Goal: Information Seeking & Learning: Find contact information

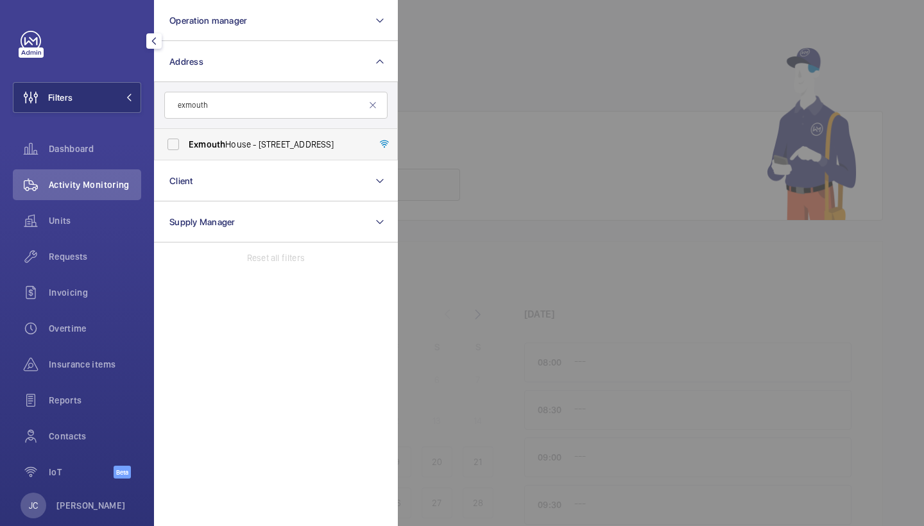
type input "exmouth"
click at [252, 138] on span "[GEOGRAPHIC_DATA] - [STREET_ADDRESS]" at bounding box center [277, 144] width 176 height 13
click at [186, 138] on input "[GEOGRAPHIC_DATA] - [STREET_ADDRESS]" at bounding box center [173, 145] width 26 height 26
checkbox input "true"
click at [119, 187] on span "Activity Monitoring" at bounding box center [95, 184] width 92 height 13
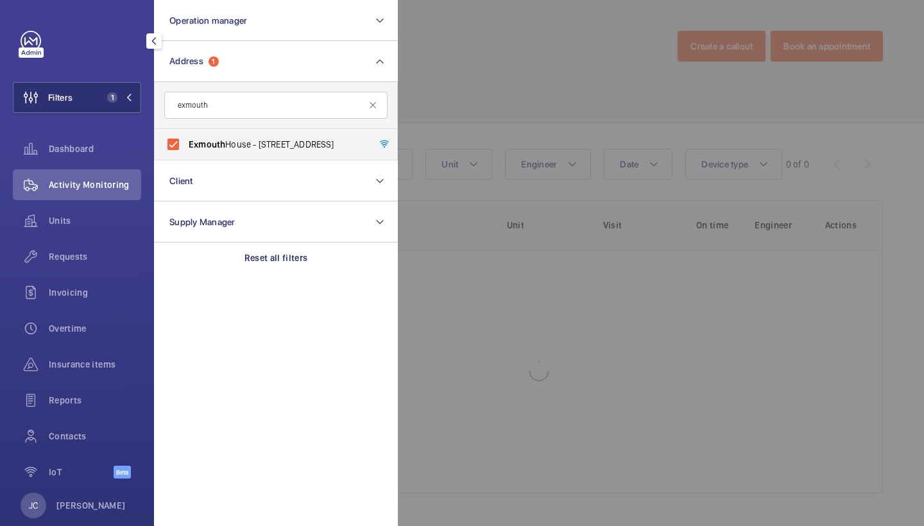
click at [505, 90] on div at bounding box center [860, 263] width 924 height 526
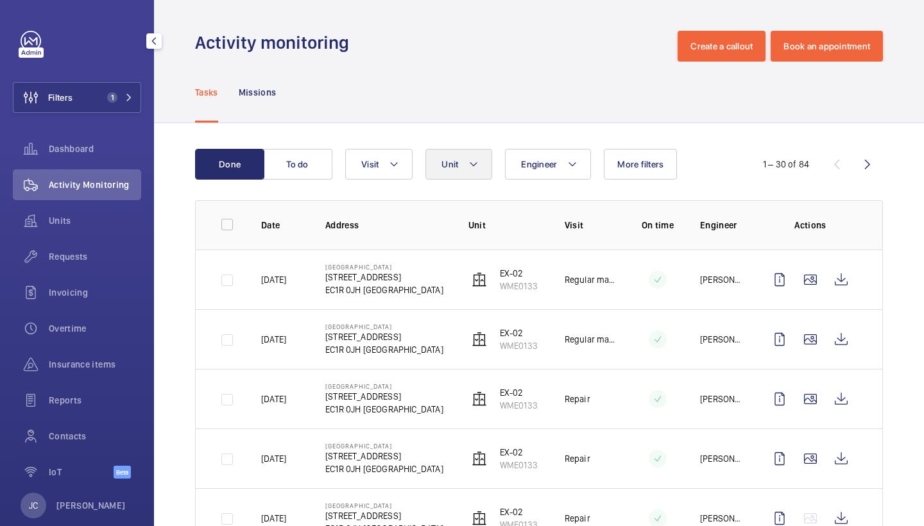
click at [458, 168] on span "Unit" at bounding box center [449, 164] width 17 height 10
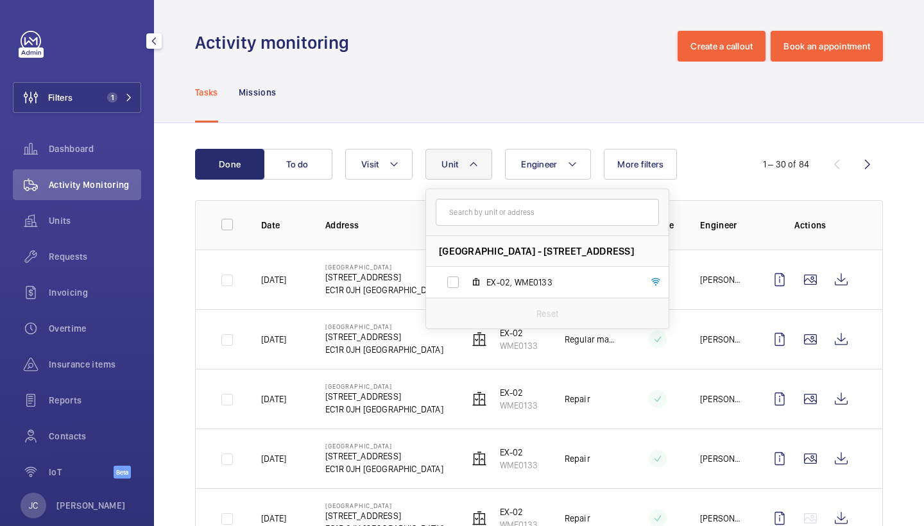
click at [536, 15] on wm-front-admin-header "Activity monitoring Create a callout Book an appointment" at bounding box center [539, 31] width 770 height 62
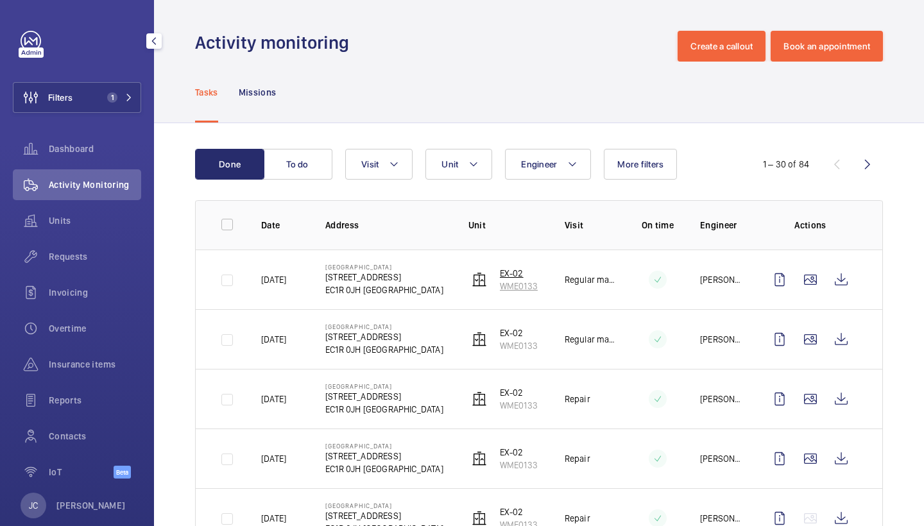
click at [512, 282] on p "WME0133" at bounding box center [519, 286] width 38 height 13
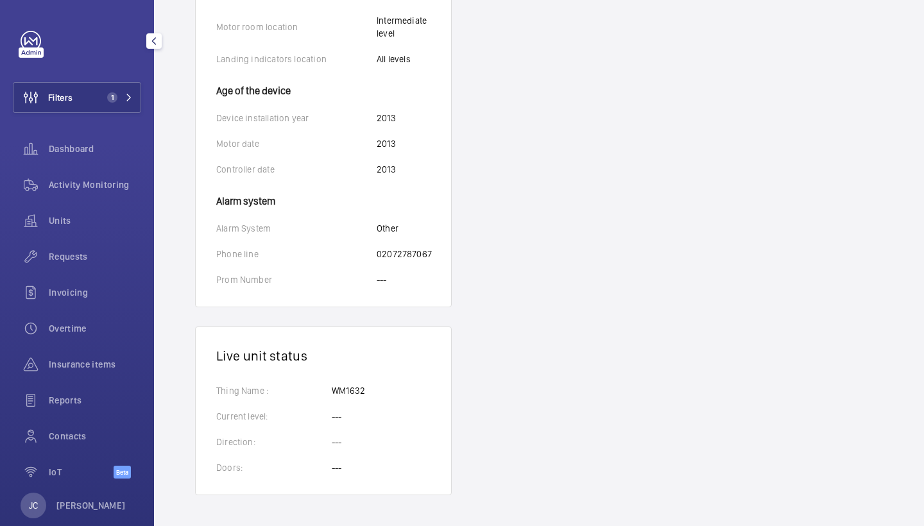
scroll to position [920, 0]
drag, startPoint x: 375, startPoint y: 253, endPoint x: 440, endPoint y: 256, distance: 64.9
copy div "02072787067"
click at [100, 187] on span "Activity Monitoring" at bounding box center [95, 184] width 92 height 13
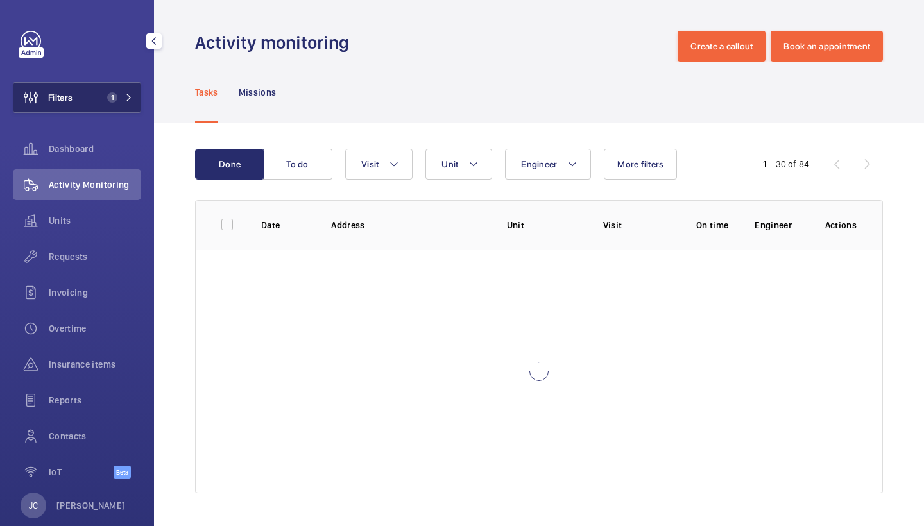
click at [123, 96] on span "1" at bounding box center [117, 97] width 31 height 10
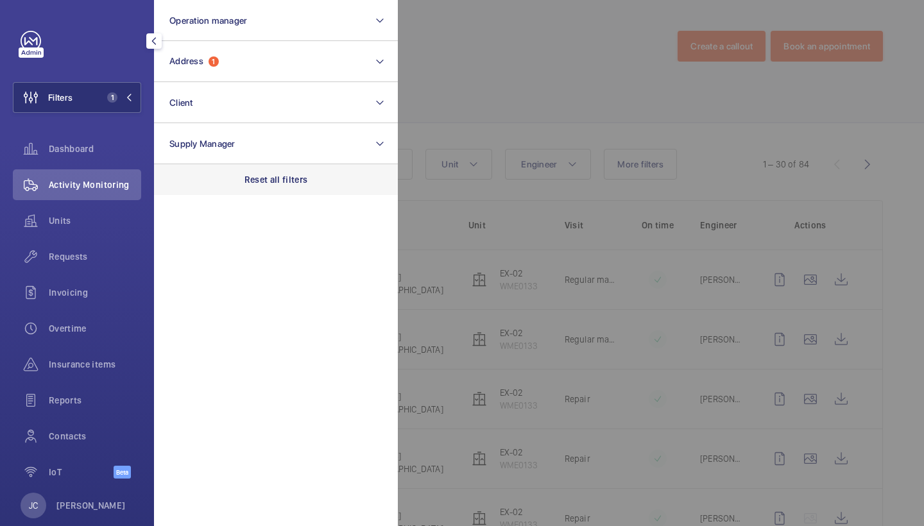
click at [275, 179] on p "Reset all filters" at bounding box center [276, 179] width 64 height 13
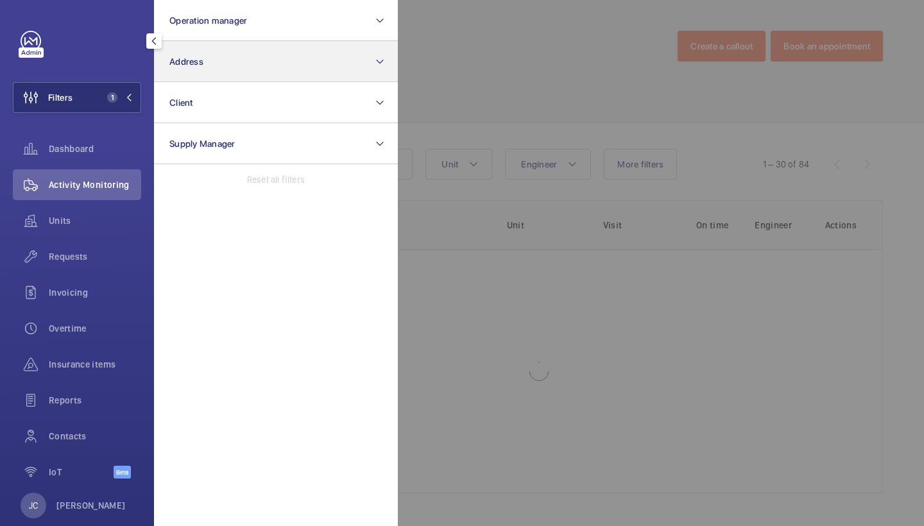
click at [269, 66] on button "Address" at bounding box center [276, 61] width 244 height 41
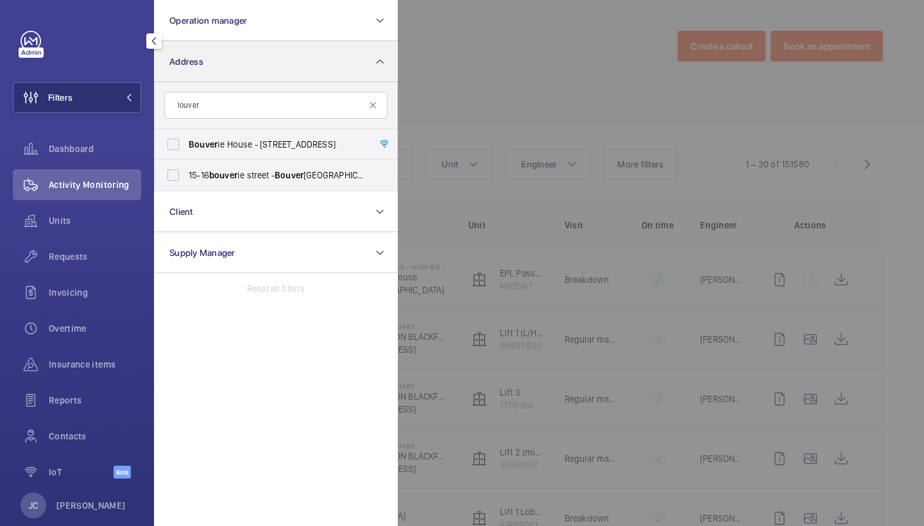
type input "louver"
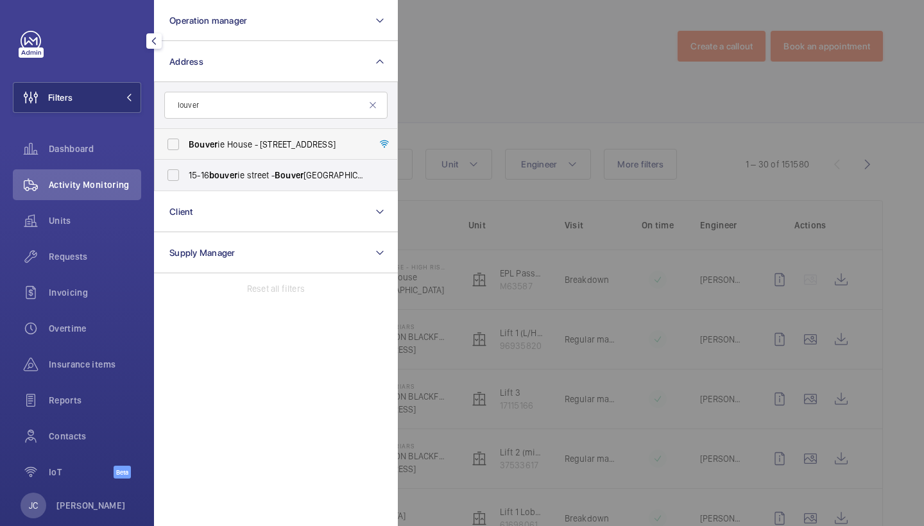
drag, startPoint x: 269, startPoint y: 66, endPoint x: 266, endPoint y: 144, distance: 78.3
click at [266, 144] on span "Bouver ie House - [STREET_ADDRESS]" at bounding box center [277, 144] width 176 height 13
click at [186, 144] on input "Bouver ie House - [STREET_ADDRESS]" at bounding box center [173, 145] width 26 height 26
checkbox input "true"
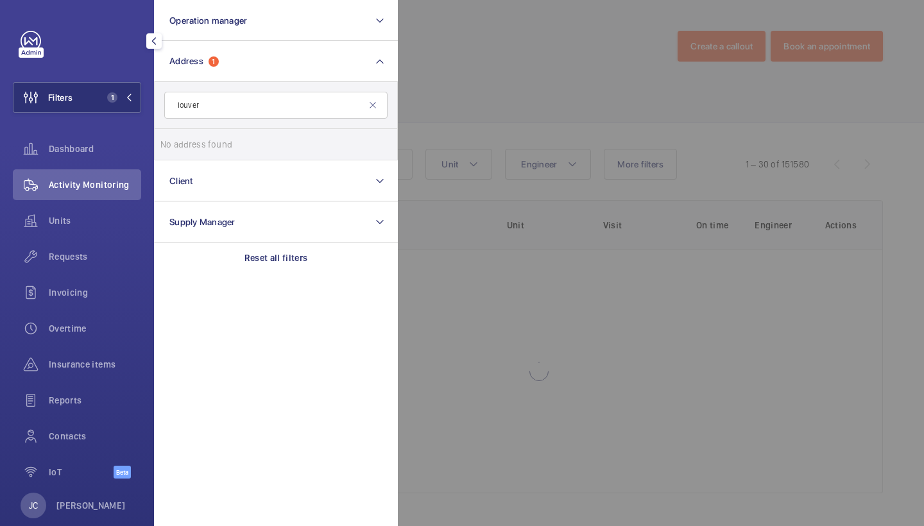
click at [466, 112] on div at bounding box center [860, 263] width 924 height 526
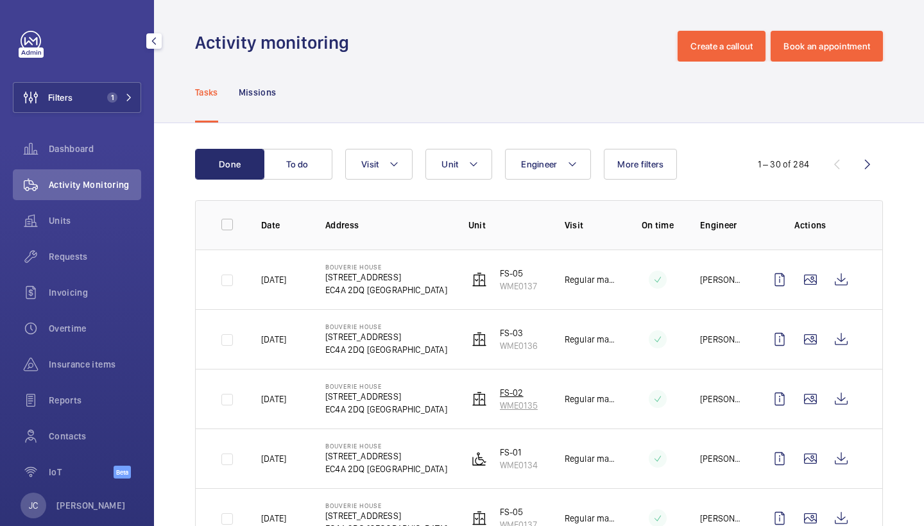
click at [511, 411] on p "WME0135" at bounding box center [519, 405] width 38 height 13
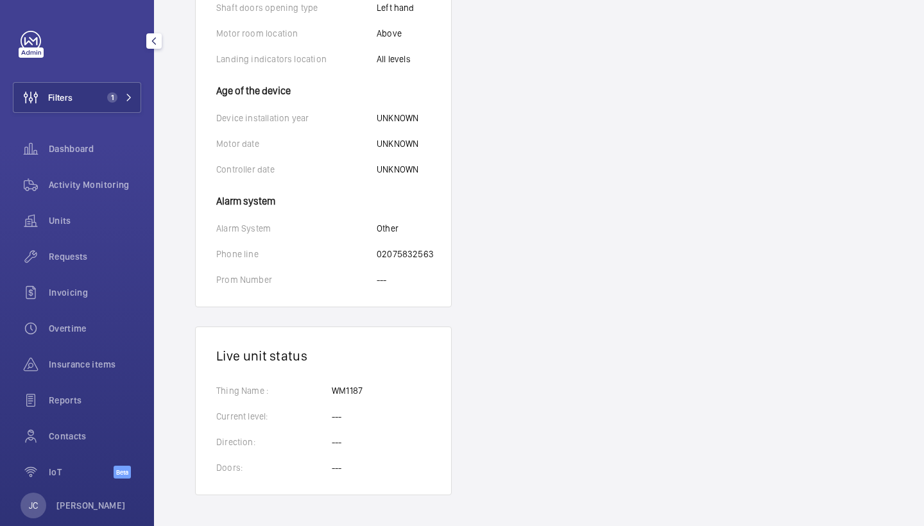
scroll to position [894, 0]
drag, startPoint x: 379, startPoint y: 256, endPoint x: 436, endPoint y: 255, distance: 57.7
copy p "02075832563"
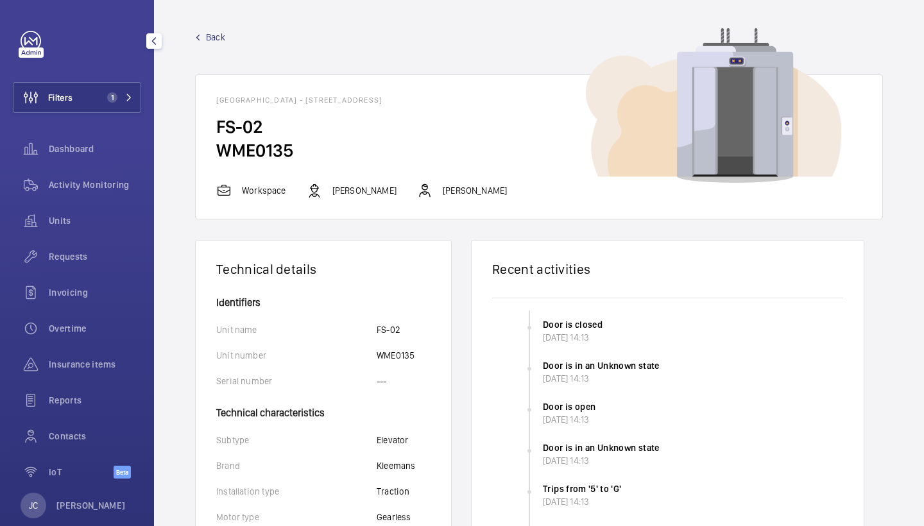
scroll to position [0, 0]
click at [216, 39] on span "Back" at bounding box center [215, 37] width 19 height 13
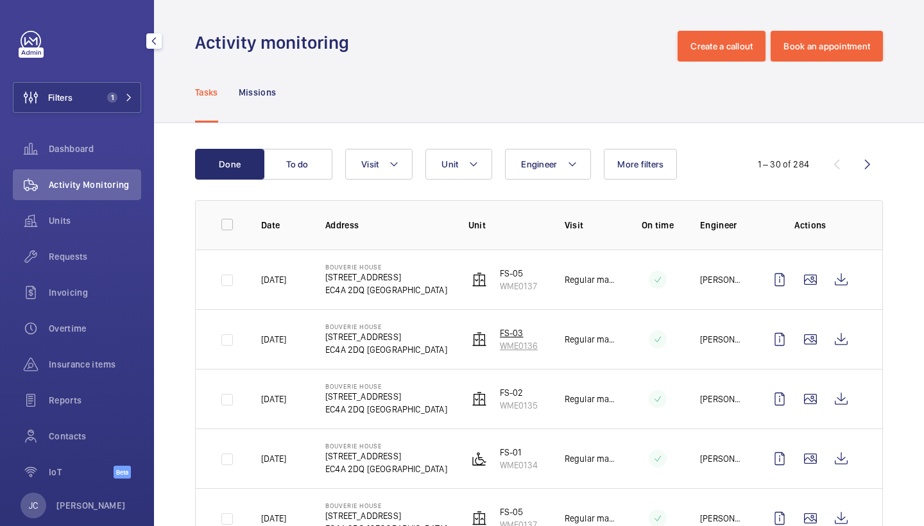
click at [513, 339] on p "FS-03" at bounding box center [519, 333] width 38 height 13
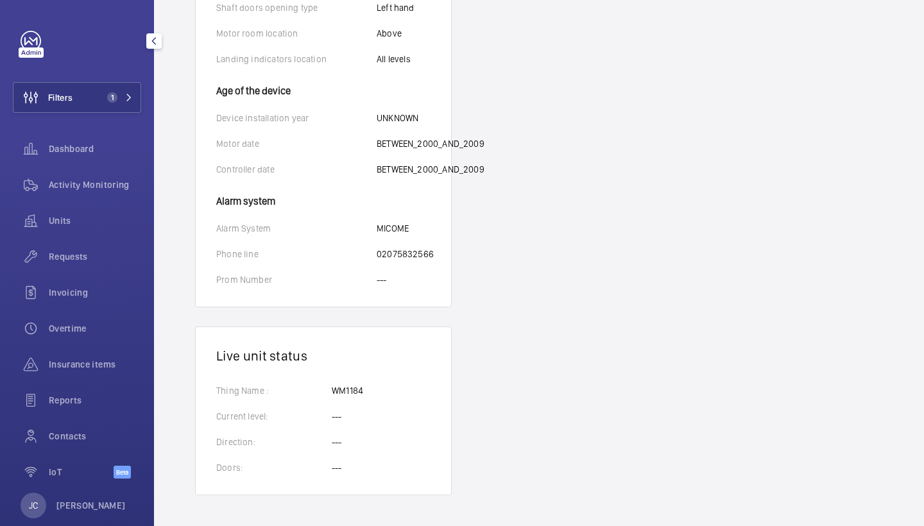
scroll to position [894, 0]
drag, startPoint x: 378, startPoint y: 254, endPoint x: 438, endPoint y: 252, distance: 60.4
copy p "02075832566"
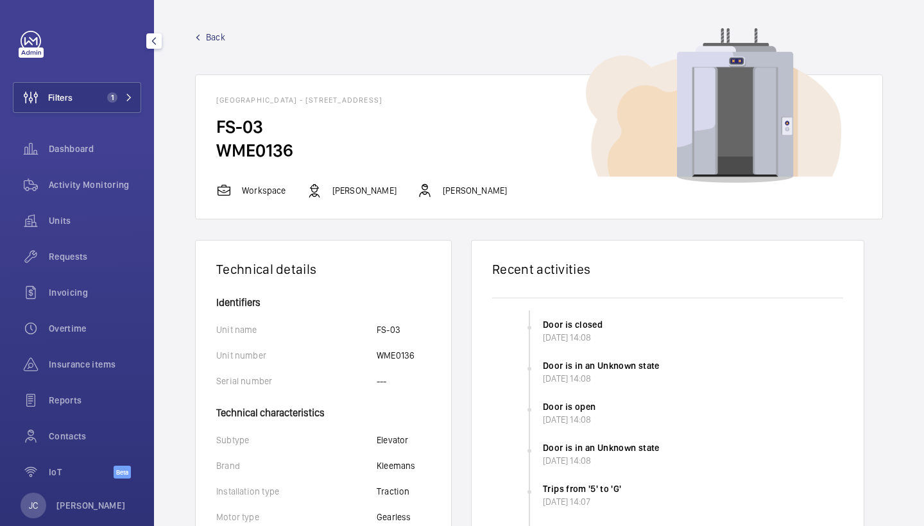
scroll to position [-1, 0]
click at [211, 40] on span "Back" at bounding box center [215, 37] width 19 height 13
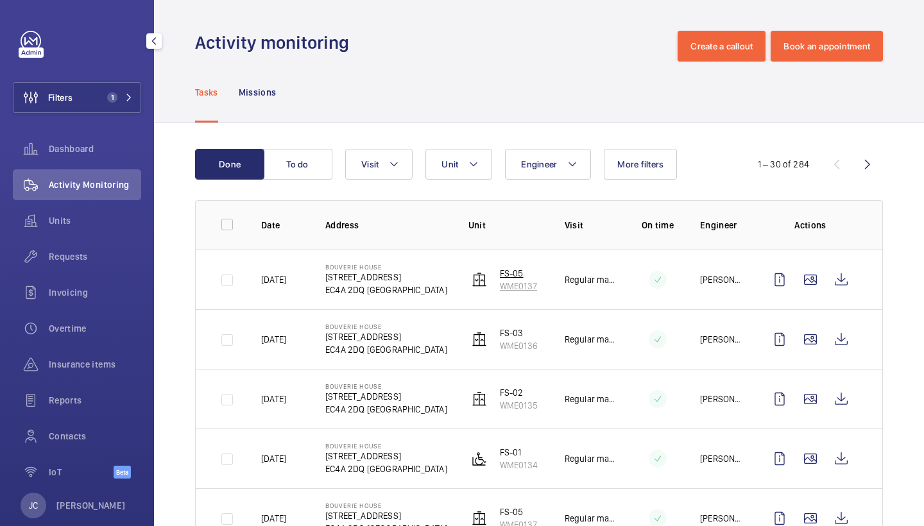
click at [498, 273] on wm-front-device-cell "FS-05 WME0137" at bounding box center [502, 280] width 69 height 26
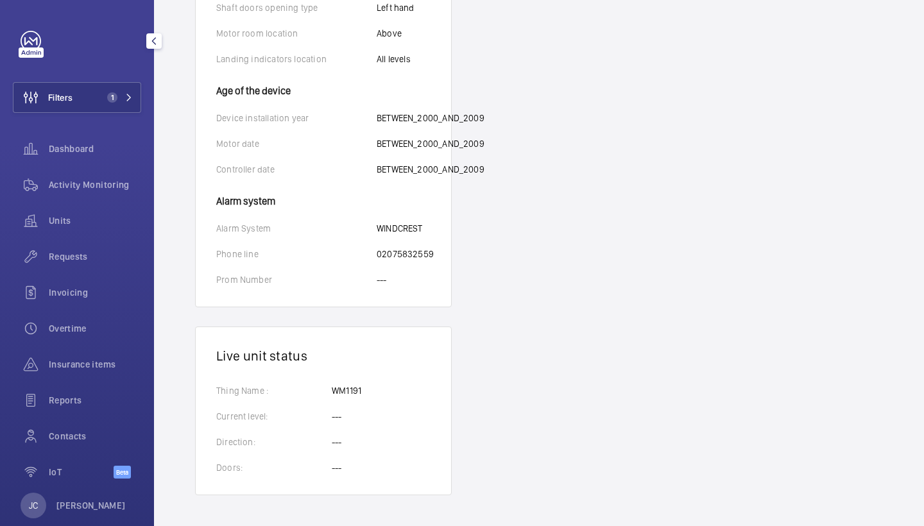
scroll to position [882, 0]
drag, startPoint x: 378, startPoint y: 254, endPoint x: 438, endPoint y: 253, distance: 59.7
copy p "02075832559"
click at [102, 85] on button "Filters 1" at bounding box center [77, 97] width 128 height 31
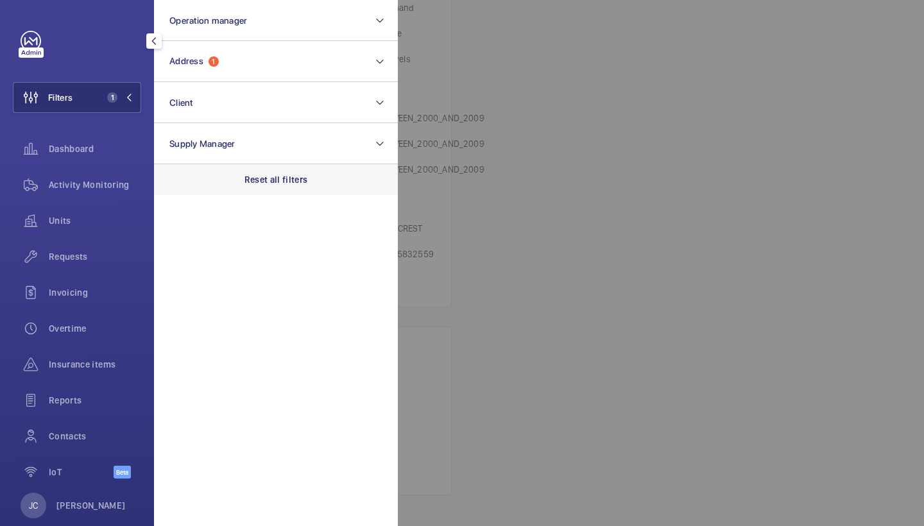
click at [268, 173] on div "Reset all filters" at bounding box center [276, 179] width 244 height 31
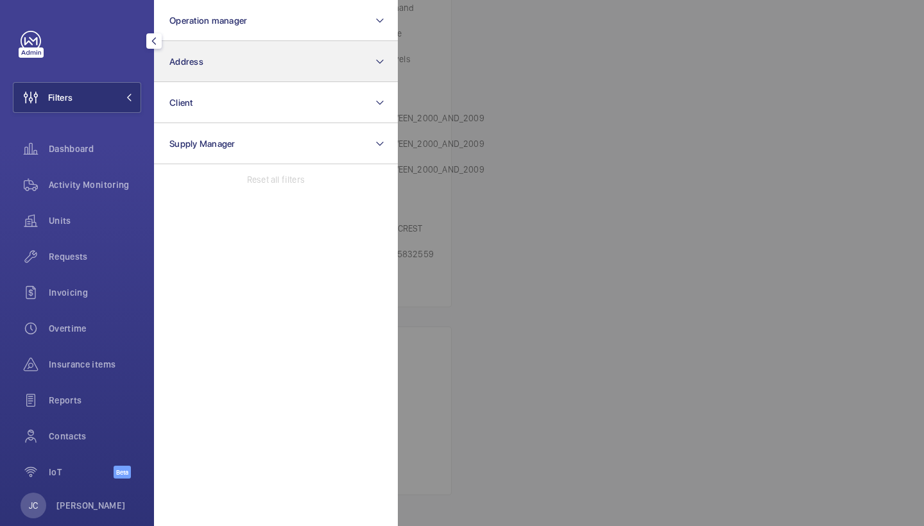
click at [268, 73] on button "Address" at bounding box center [276, 61] width 244 height 41
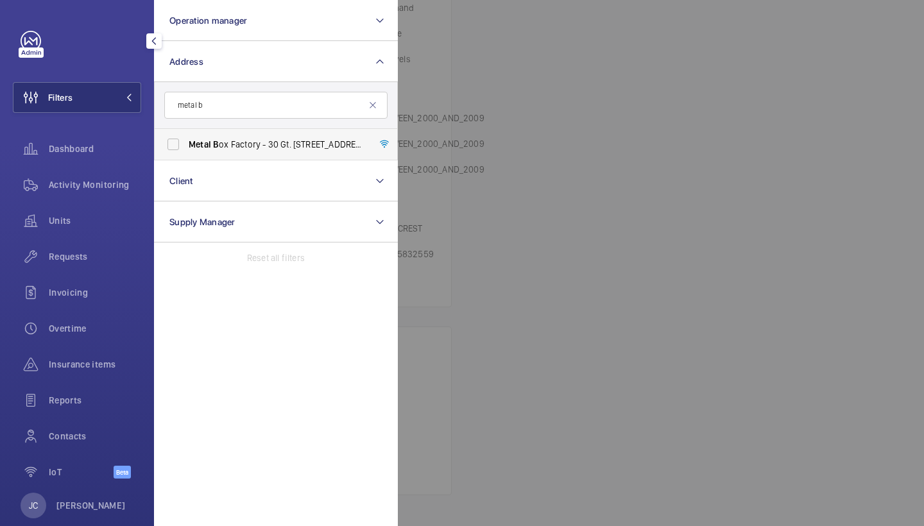
type input "metal b"
click at [238, 146] on span "Metal B ox Factory - 30 Gt. [STREET_ADDRESS]" at bounding box center [277, 144] width 176 height 13
click at [186, 146] on input "Metal B ox Factory - 30 Gt. [STREET_ADDRESS]" at bounding box center [173, 145] width 26 height 26
checkbox input "true"
click at [97, 189] on span "Activity Monitoring" at bounding box center [95, 184] width 92 height 13
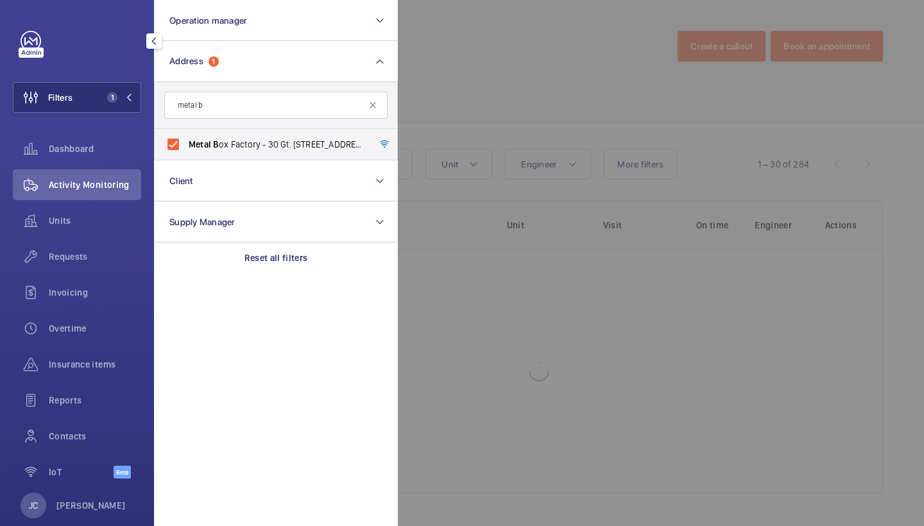
click at [506, 78] on div at bounding box center [860, 263] width 924 height 526
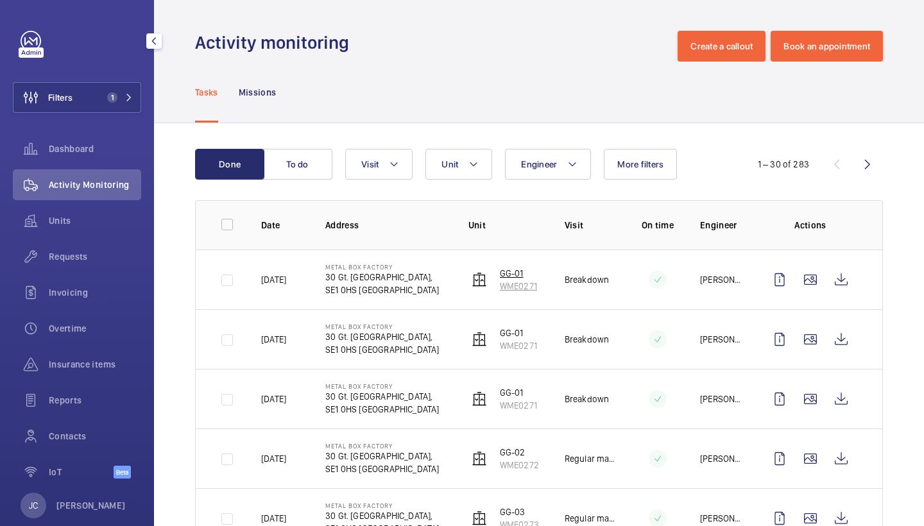
click at [515, 278] on p "GG-01" at bounding box center [518, 273] width 37 height 13
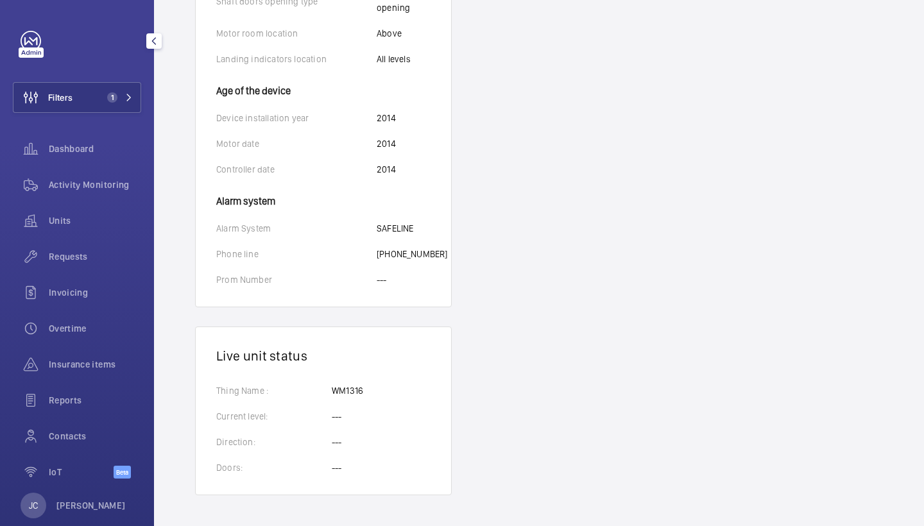
scroll to position [946, 0]
drag, startPoint x: 375, startPoint y: 242, endPoint x: 441, endPoint y: 255, distance: 66.8
copy div "[PHONE_NUMBER]"
click at [101, 175] on div "Activity Monitoring" at bounding box center [77, 184] width 128 height 31
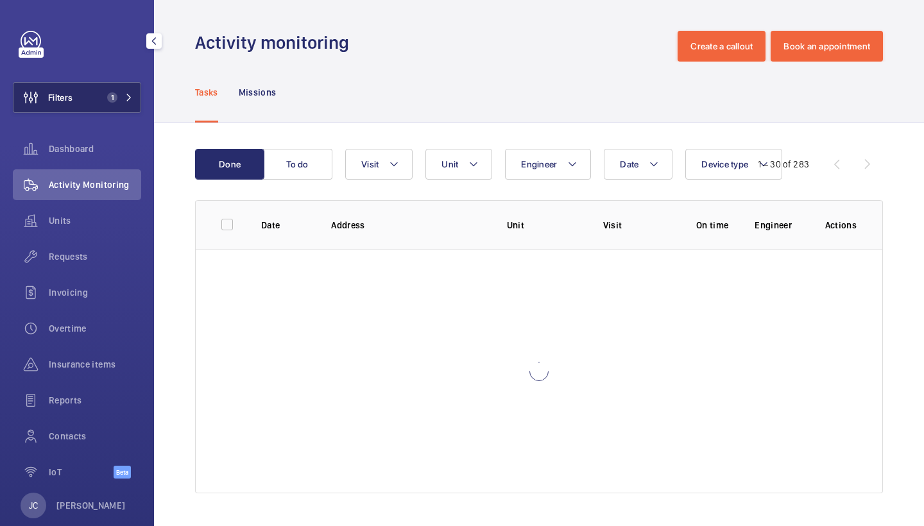
click at [114, 92] on span "1" at bounding box center [112, 97] width 10 height 10
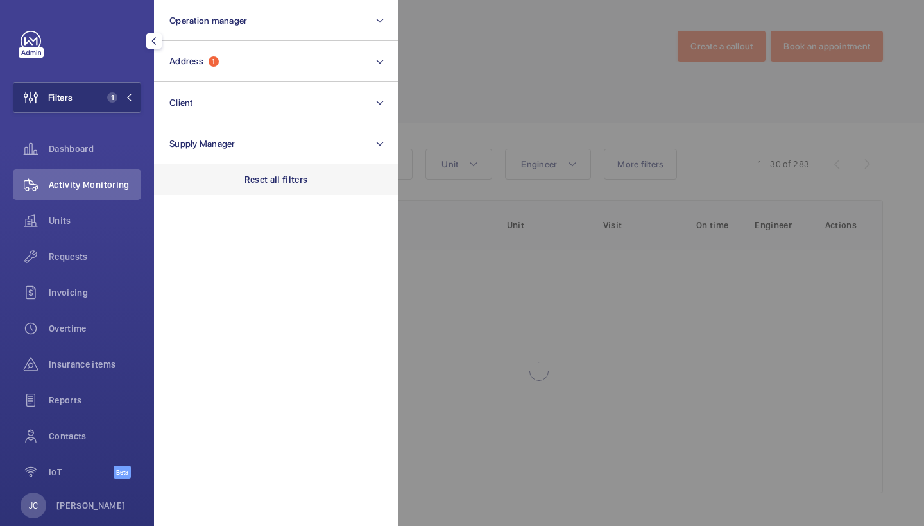
click at [284, 177] on p "Reset all filters" at bounding box center [276, 179] width 64 height 13
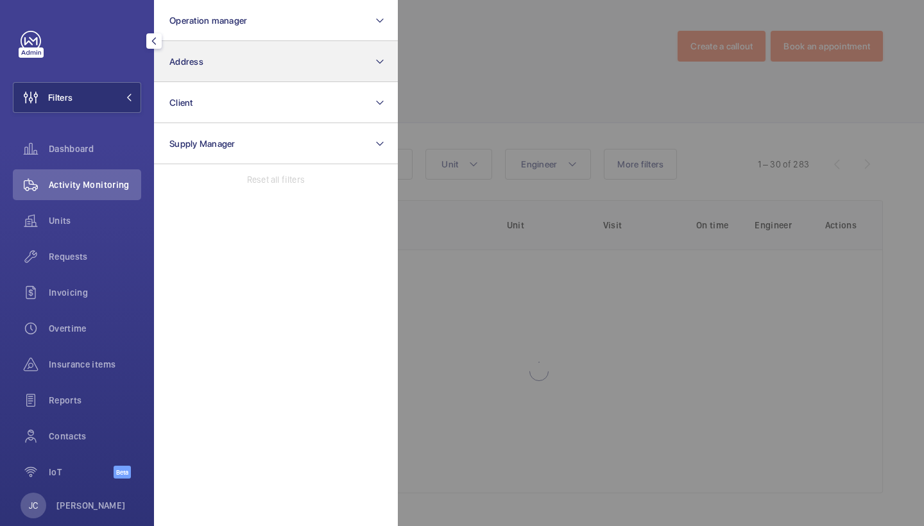
click at [255, 64] on button "Address" at bounding box center [276, 61] width 244 height 41
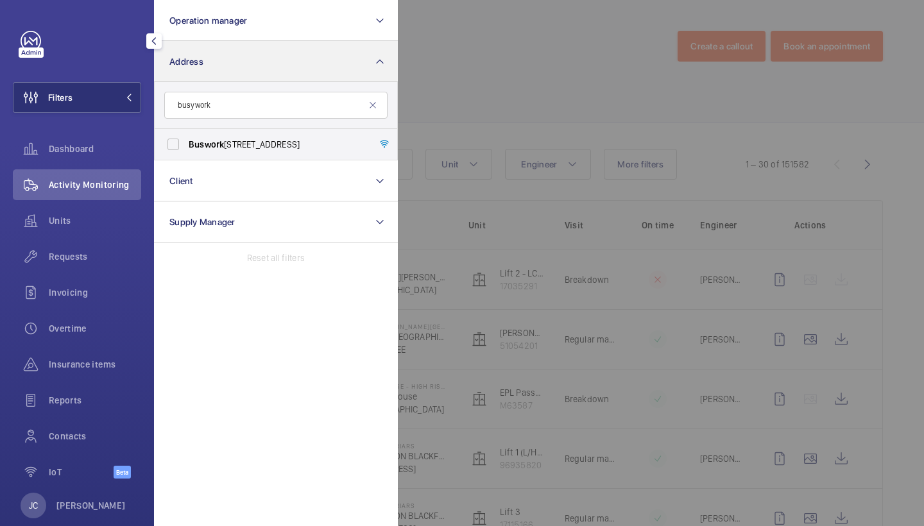
type input "busywork"
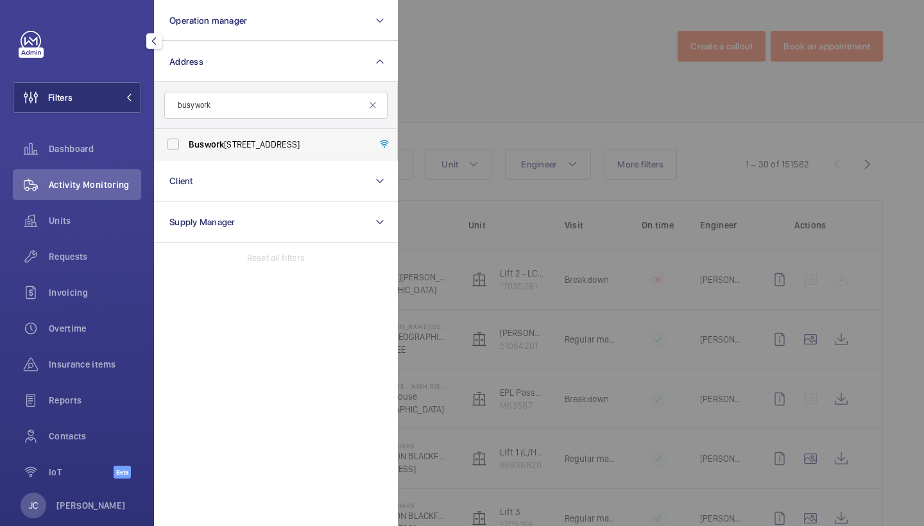
drag, startPoint x: 259, startPoint y: 55, endPoint x: 262, endPoint y: 145, distance: 89.9
click at [262, 145] on span "Buswork [GEOGRAPHIC_DATA]" at bounding box center [277, 144] width 176 height 13
click at [186, 145] on input "Buswork [GEOGRAPHIC_DATA]" at bounding box center [173, 145] width 26 height 26
checkbox input "true"
click at [533, 104] on div at bounding box center [860, 263] width 924 height 526
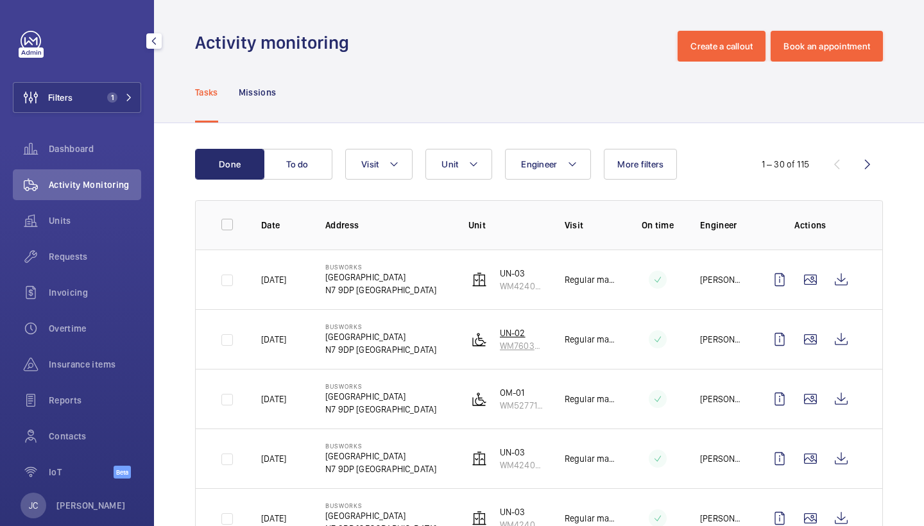
click at [512, 337] on p "UN-02" at bounding box center [522, 333] width 44 height 13
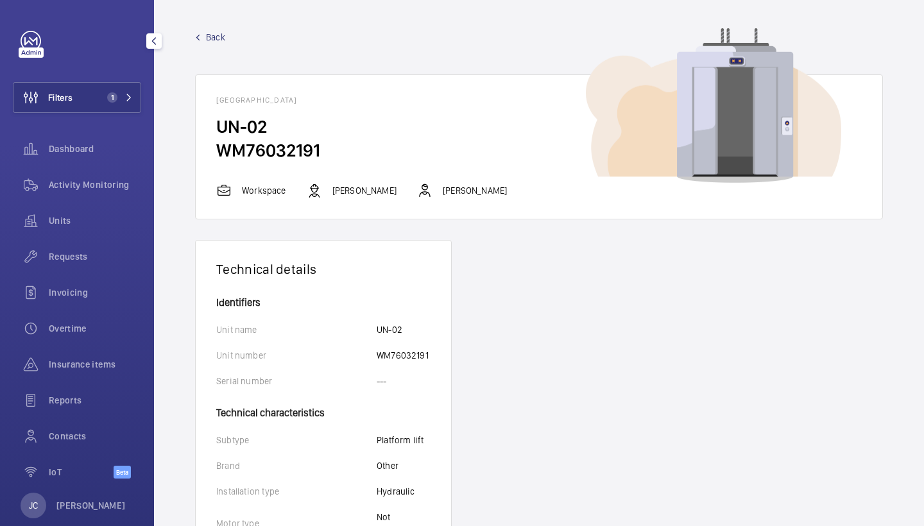
click at [212, 41] on span "Back" at bounding box center [215, 37] width 19 height 13
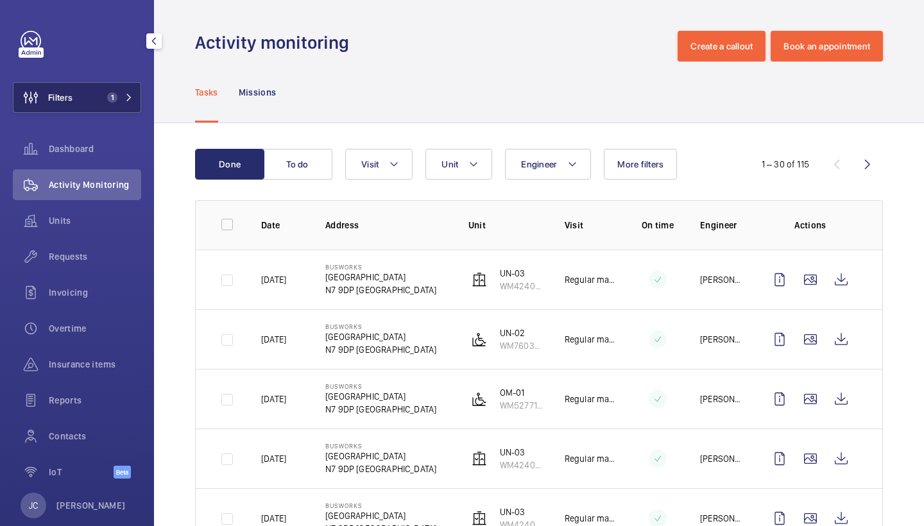
click at [124, 94] on span "1" at bounding box center [117, 97] width 31 height 10
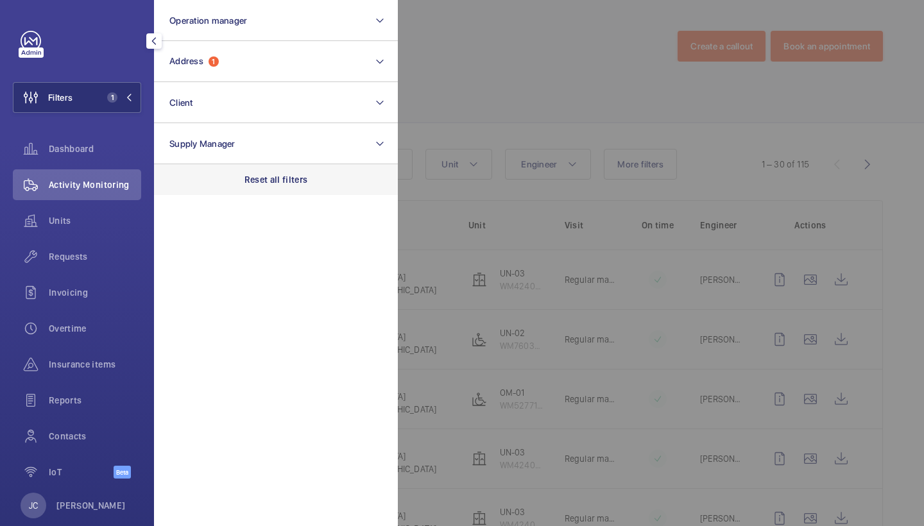
click at [271, 175] on p "Reset all filters" at bounding box center [276, 179] width 64 height 13
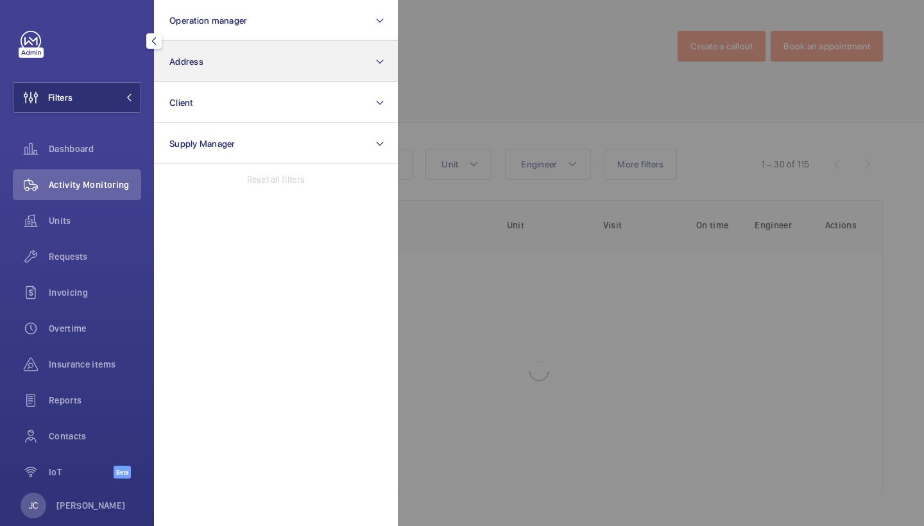
click at [239, 53] on button "Address" at bounding box center [276, 61] width 244 height 41
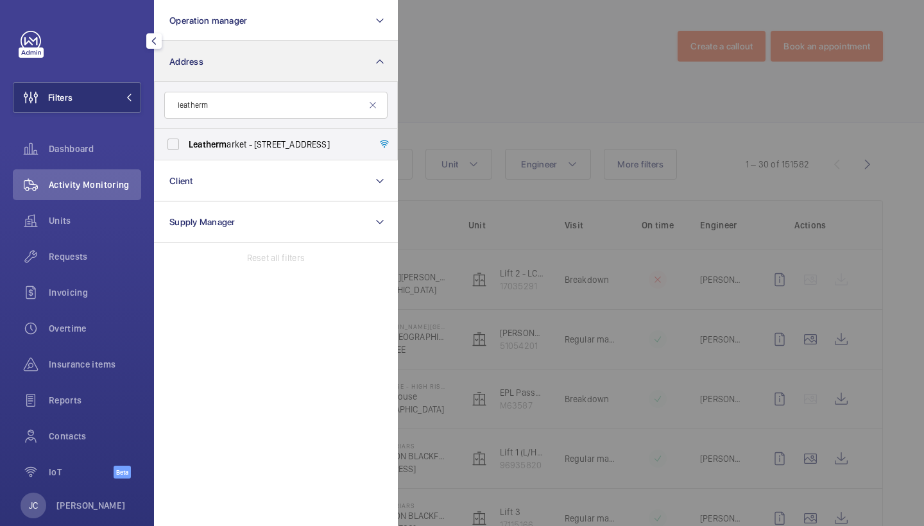
type input "leather"
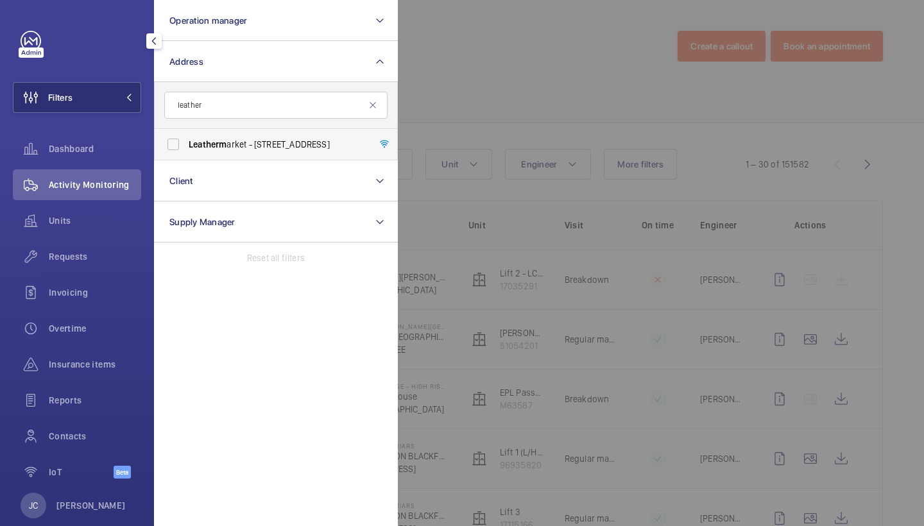
drag, startPoint x: 239, startPoint y: 53, endPoint x: 225, endPoint y: 139, distance: 87.8
click at [225, 139] on span "Leatherm arket - [STREET_ADDRESS]" at bounding box center [277, 144] width 176 height 13
click at [186, 139] on input "Leatherm arket - [STREET_ADDRESS]" at bounding box center [173, 145] width 26 height 26
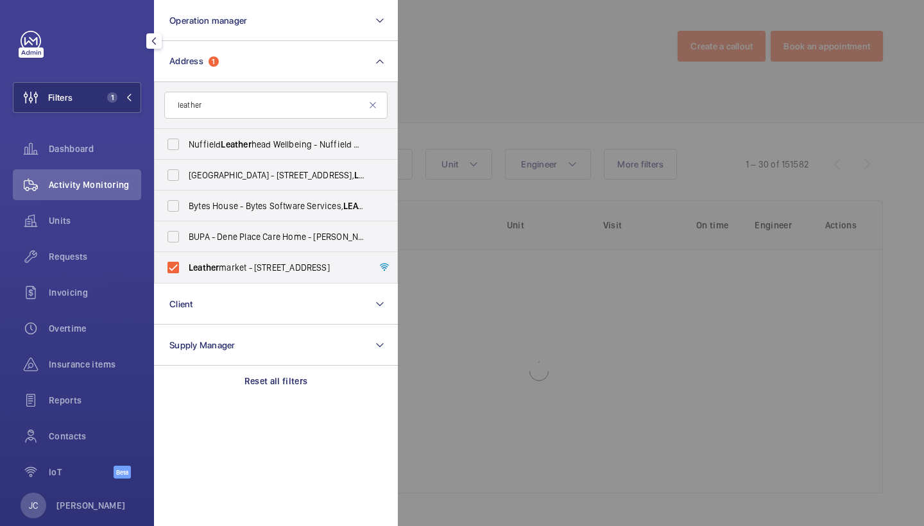
click at [426, 108] on div at bounding box center [860, 263] width 924 height 526
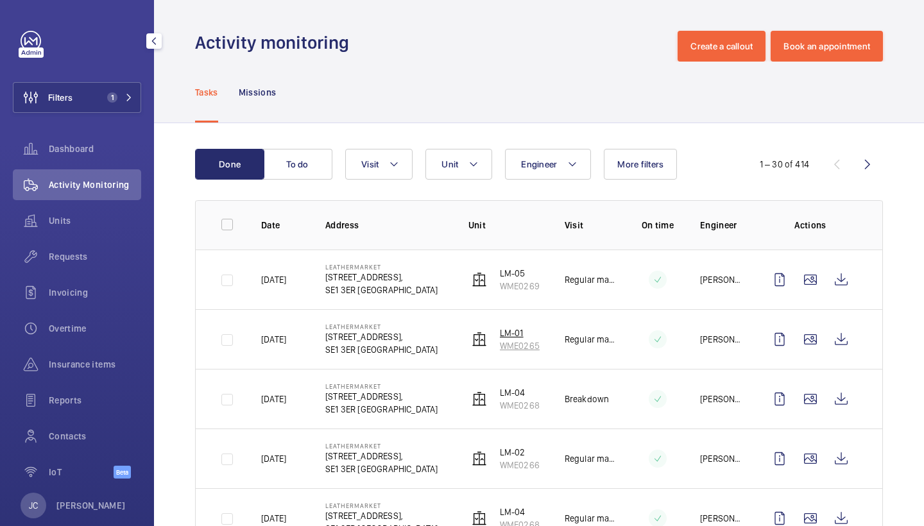
click at [508, 345] on p "WME0265" at bounding box center [520, 345] width 40 height 13
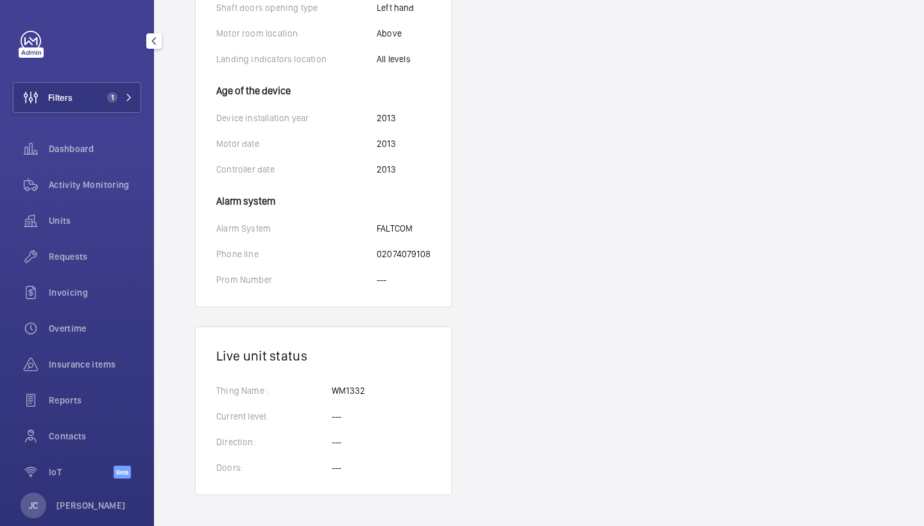
scroll to position [882, 0]
drag, startPoint x: 377, startPoint y: 254, endPoint x: 452, endPoint y: 254, distance: 75.7
copy p "02074079108"
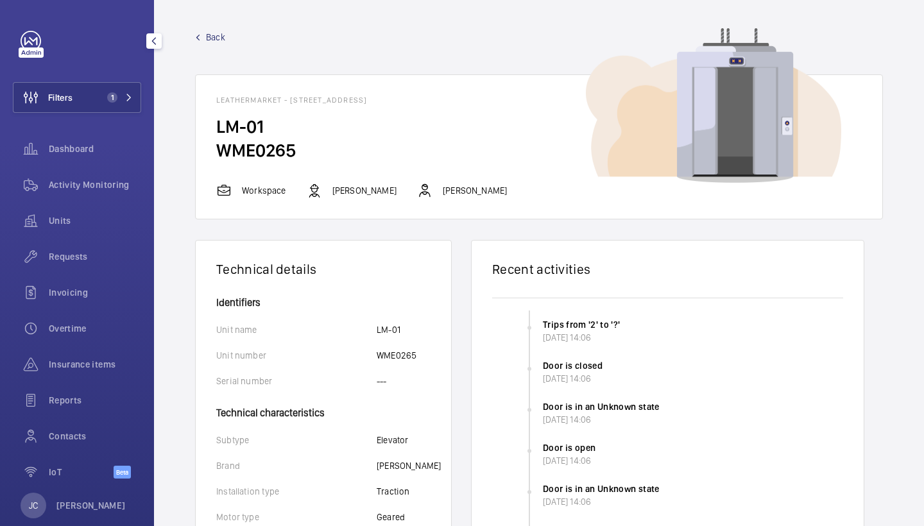
scroll to position [0, 0]
click at [213, 34] on span "Back" at bounding box center [215, 37] width 19 height 13
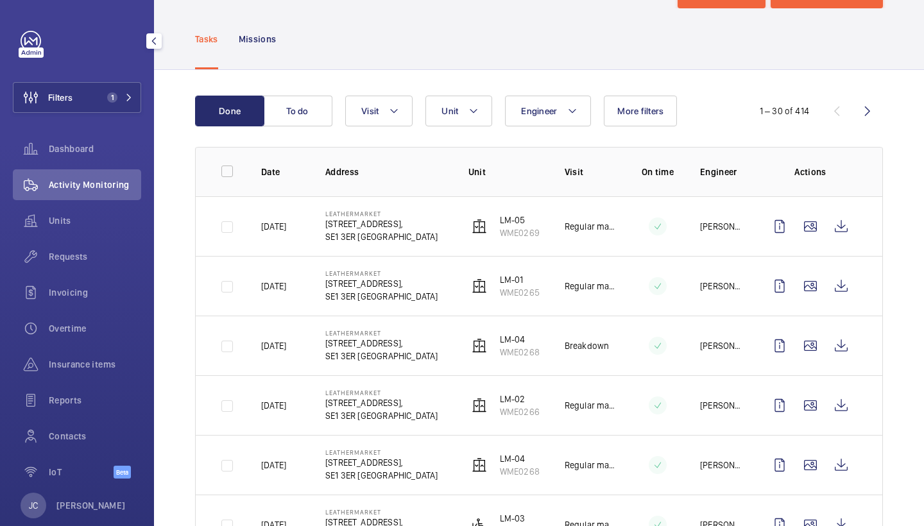
scroll to position [71, 0]
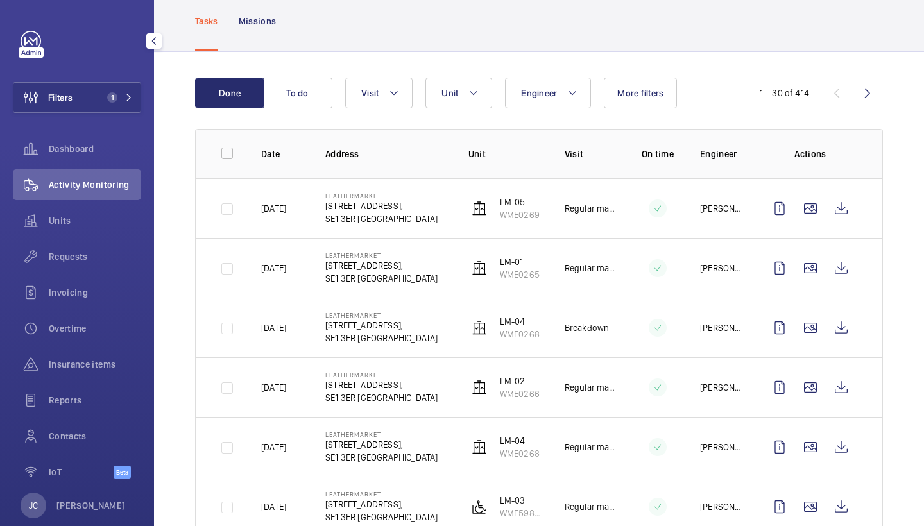
click at [513, 400] on td "LM-02 WME0266" at bounding box center [496, 387] width 96 height 60
click at [513, 391] on p "WME0266" at bounding box center [520, 394] width 40 height 13
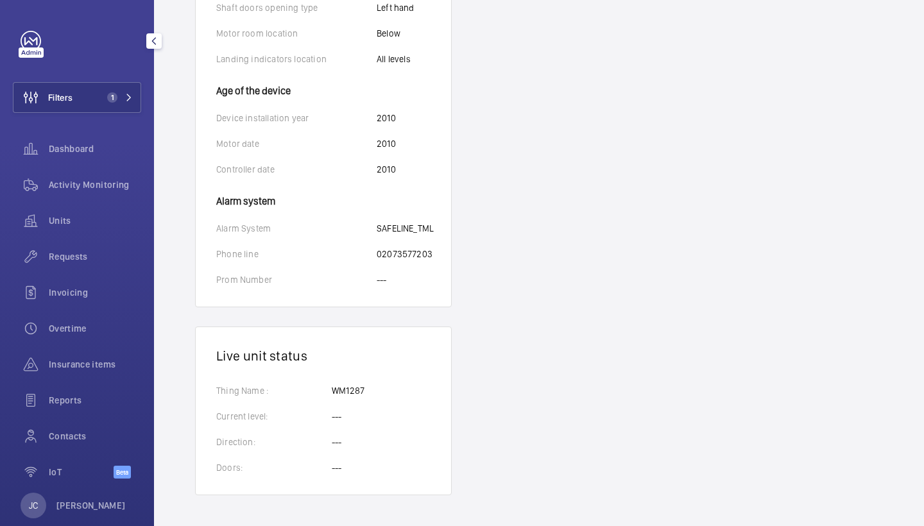
scroll to position [894, 0]
drag, startPoint x: 377, startPoint y: 252, endPoint x: 434, endPoint y: 253, distance: 56.5
copy p "02073577203"
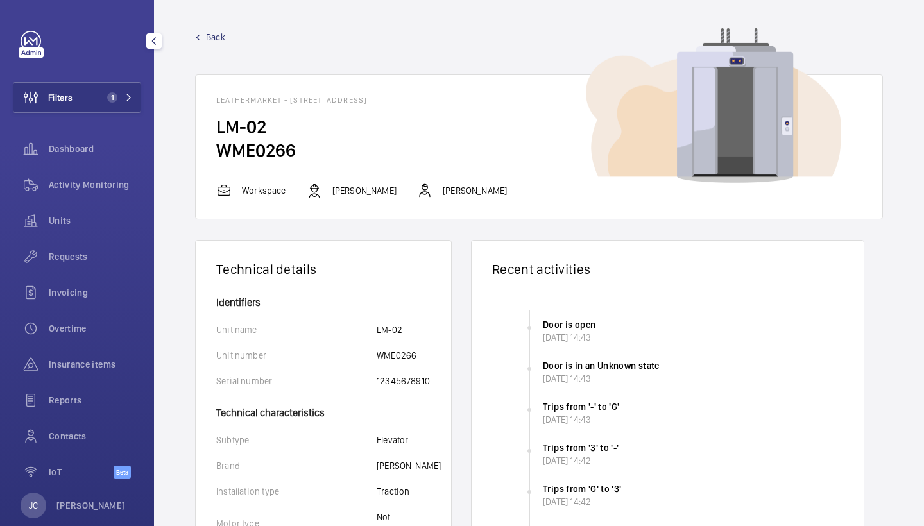
scroll to position [0, 0]
click at [211, 40] on span "Back" at bounding box center [215, 37] width 19 height 13
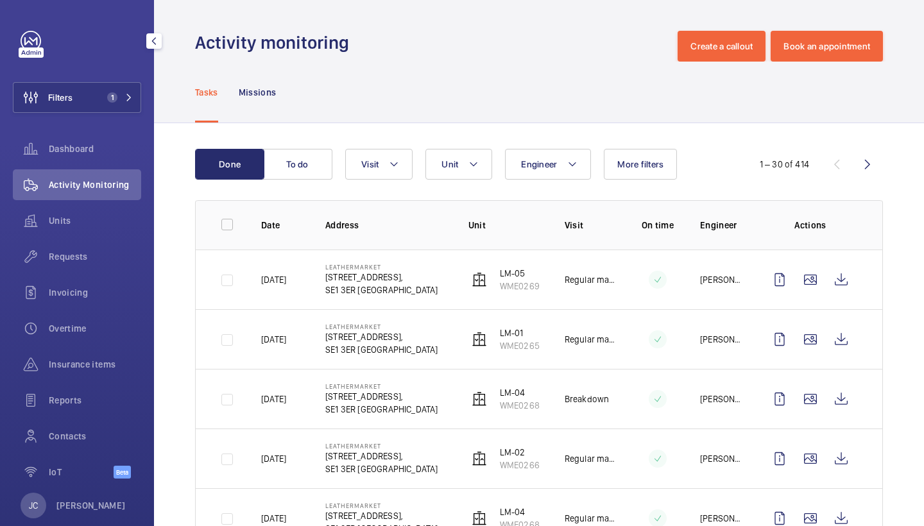
scroll to position [23, 0]
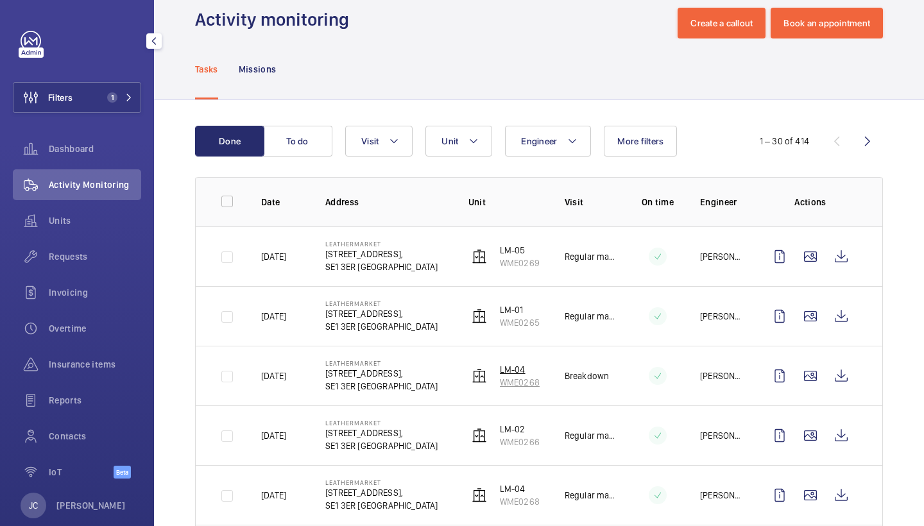
click at [508, 368] on p "LM-04" at bounding box center [520, 369] width 40 height 13
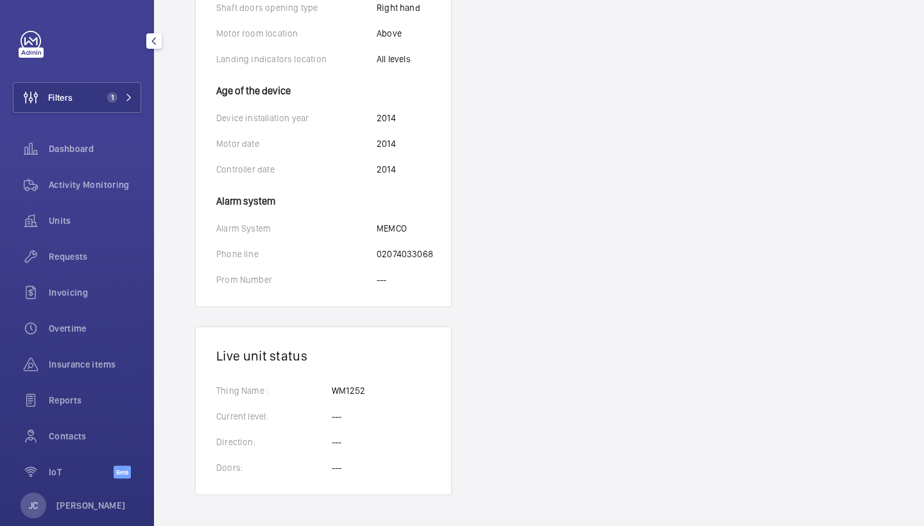
scroll to position [894, 0]
drag, startPoint x: 377, startPoint y: 253, endPoint x: 441, endPoint y: 253, distance: 64.8
copy p "02074033068"
click at [70, 180] on span "Activity Monitoring" at bounding box center [95, 184] width 92 height 13
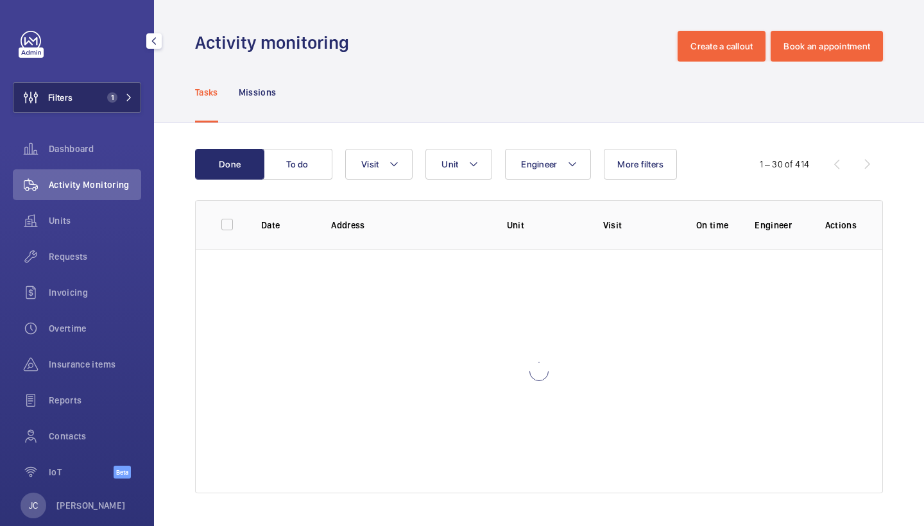
click at [108, 93] on span "1" at bounding box center [112, 97] width 10 height 10
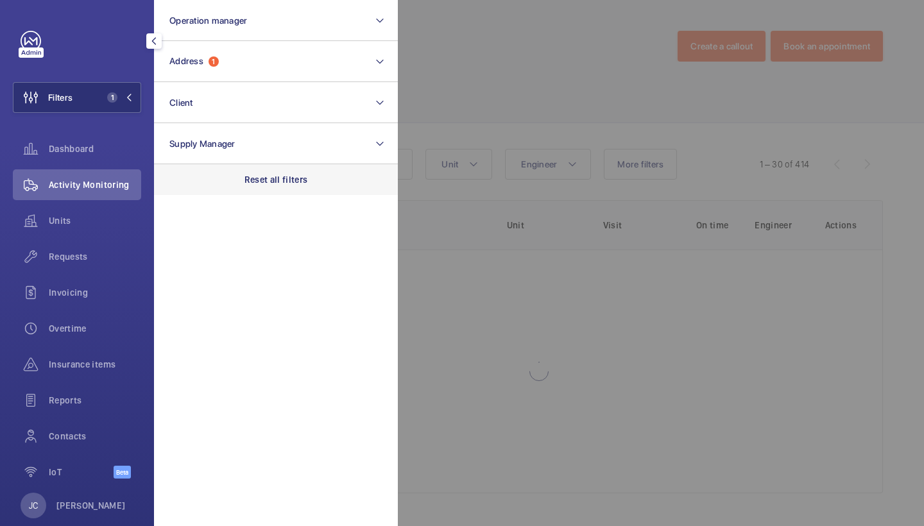
click at [276, 178] on p "Reset all filters" at bounding box center [276, 179] width 64 height 13
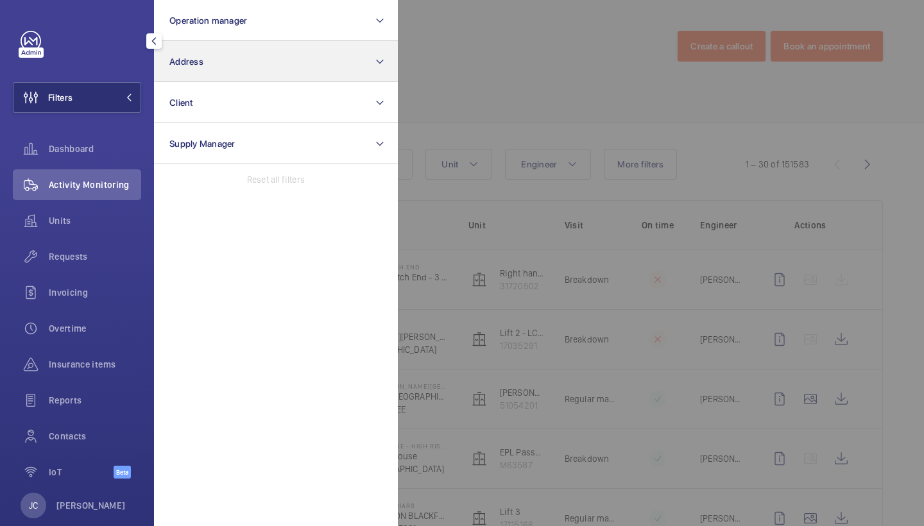
click at [256, 55] on button "Address" at bounding box center [276, 61] width 244 height 41
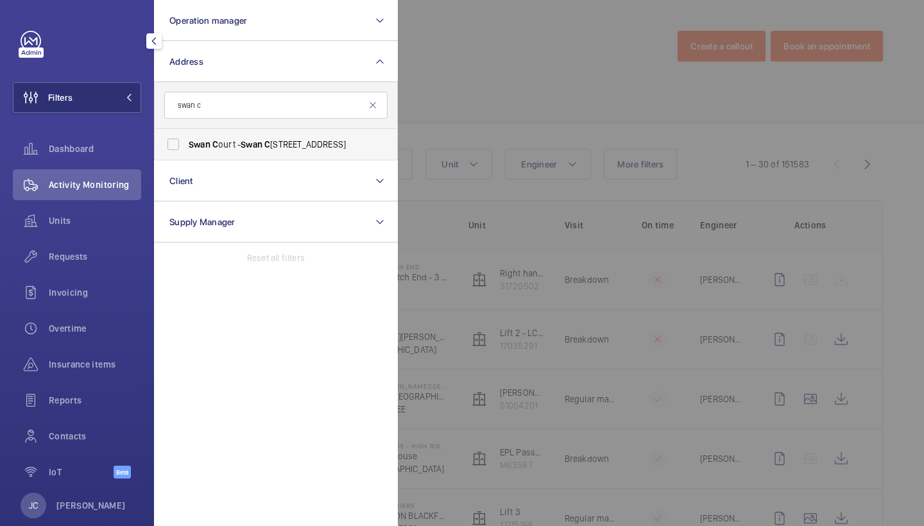
type input "swan c"
click at [274, 147] on span "Swan C ourt - [GEOGRAPHIC_DATA] 4JS" at bounding box center [277, 144] width 176 height 13
click at [186, 147] on input "Swan C ourt - [GEOGRAPHIC_DATA] 4JS" at bounding box center [173, 145] width 26 height 26
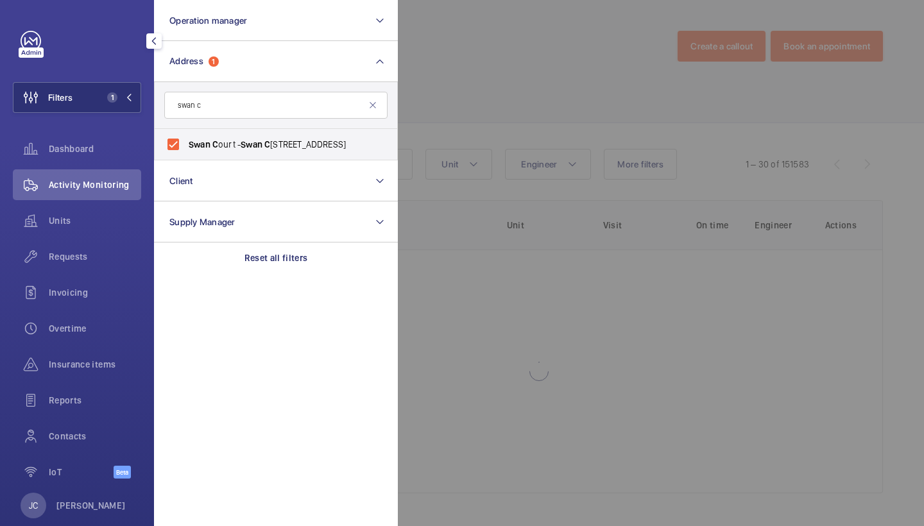
click at [473, 112] on div at bounding box center [860, 263] width 924 height 526
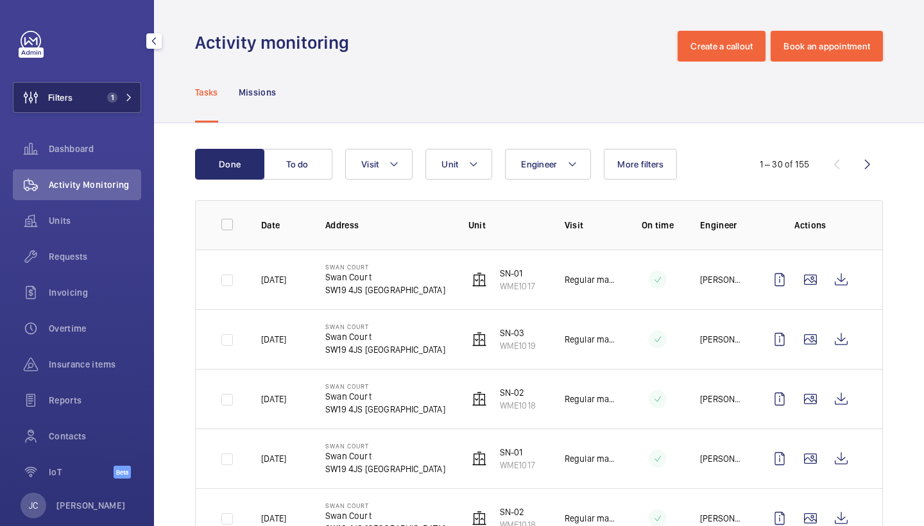
click at [110, 104] on button "Filters 1" at bounding box center [77, 97] width 128 height 31
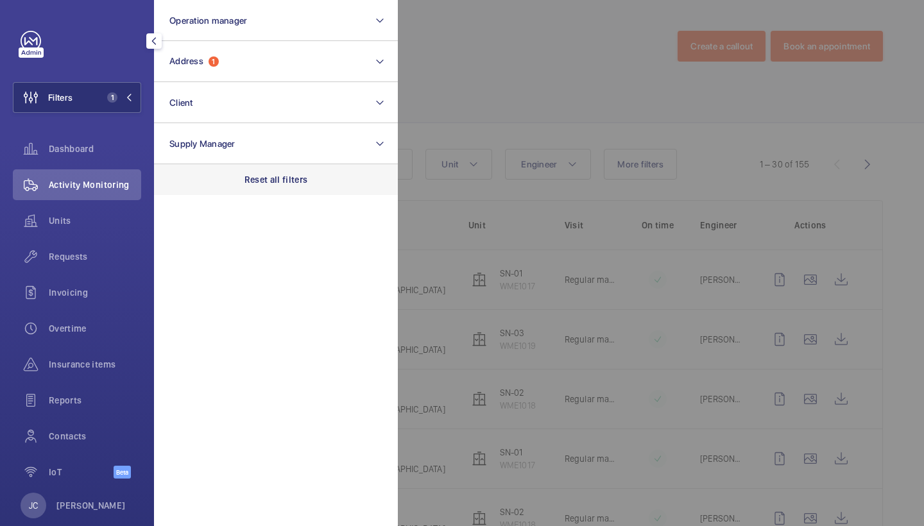
click at [250, 171] on div "Reset all filters" at bounding box center [276, 179] width 244 height 31
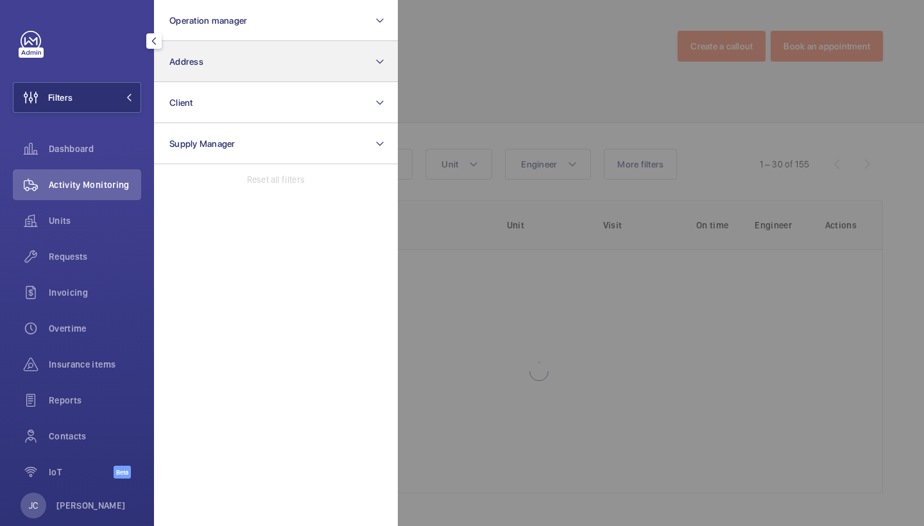
click at [230, 71] on button "Address" at bounding box center [276, 61] width 244 height 41
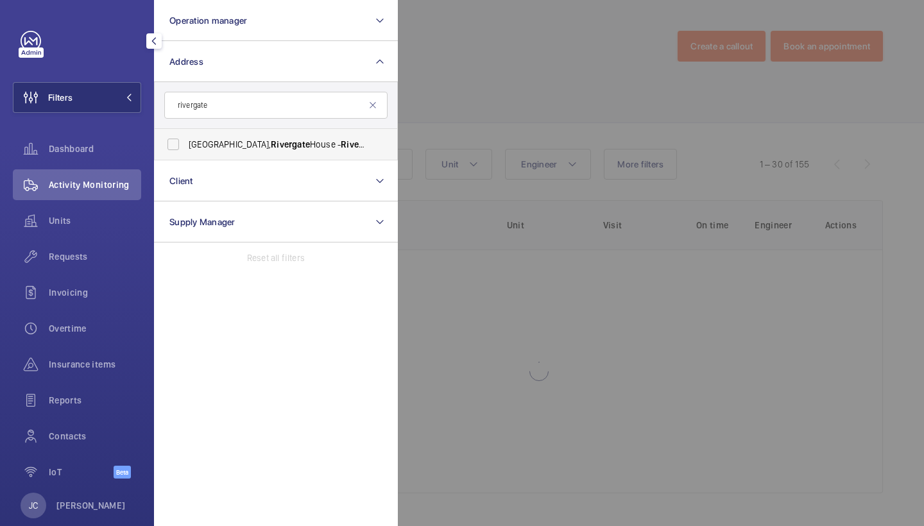
type input "rivergate"
click at [294, 144] on span "[STREET_ADDRESS]" at bounding box center [277, 144] width 176 height 13
click at [186, 144] on input "[STREET_ADDRESS]" at bounding box center [173, 145] width 26 height 26
checkbox input "true"
click at [484, 109] on div at bounding box center [860, 263] width 924 height 526
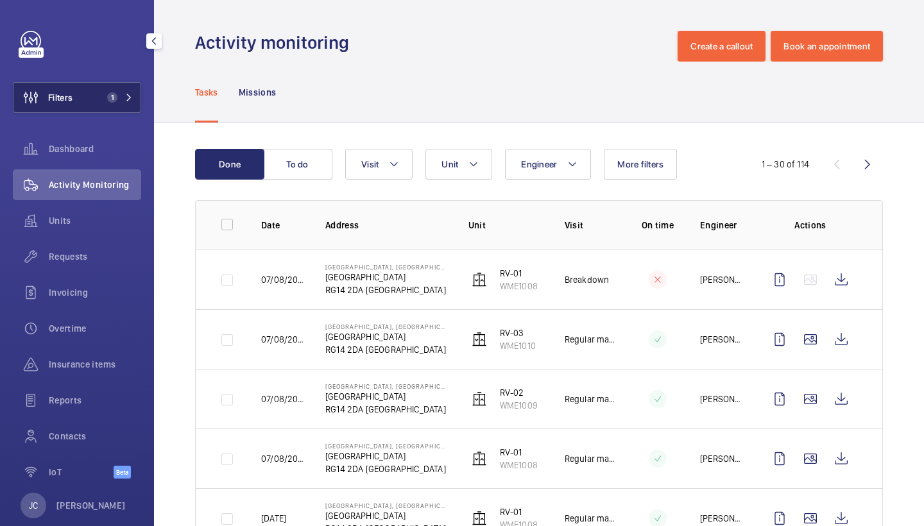
click at [121, 98] on span "1" at bounding box center [117, 97] width 31 height 10
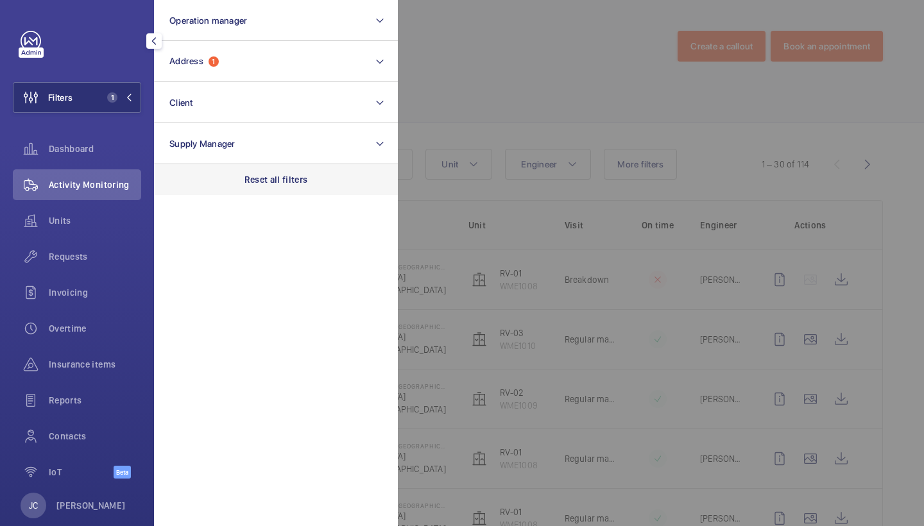
click at [291, 184] on p "Reset all filters" at bounding box center [276, 179] width 64 height 13
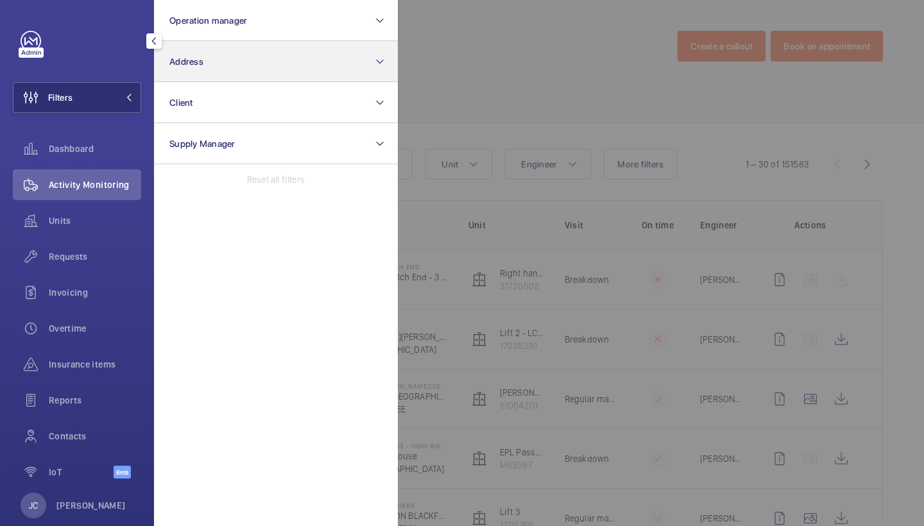
click at [227, 57] on button "Address" at bounding box center [276, 61] width 244 height 41
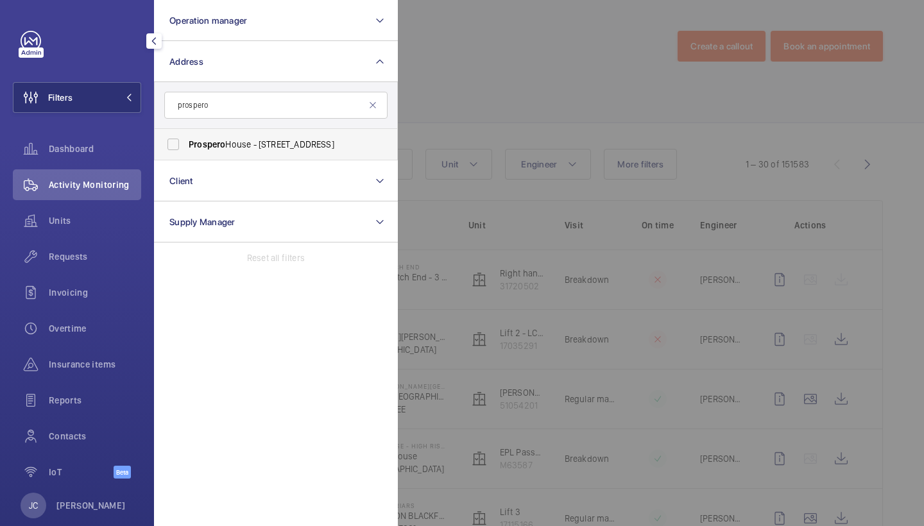
type input "prospero"
click at [244, 151] on label "Prospero House - [STREET_ADDRESS]" at bounding box center [266, 144] width 223 height 31
click at [186, 151] on input "Prospero House - [STREET_ADDRESS]" at bounding box center [173, 145] width 26 height 26
checkbox input "true"
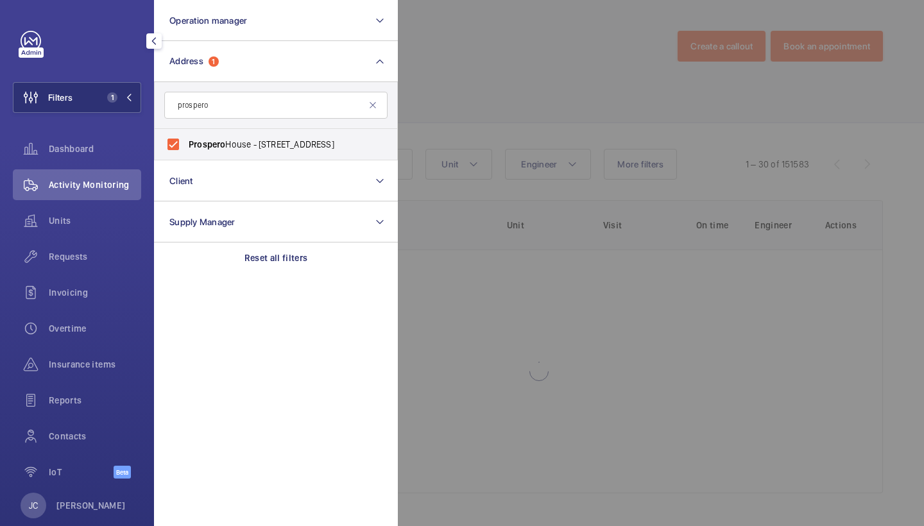
click at [473, 112] on div at bounding box center [860, 263] width 924 height 526
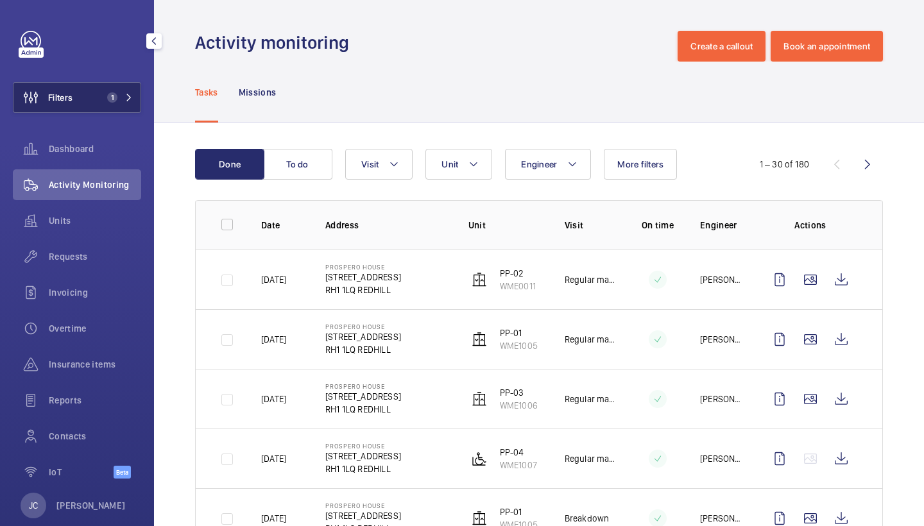
click at [130, 87] on button "Filters 1" at bounding box center [77, 97] width 128 height 31
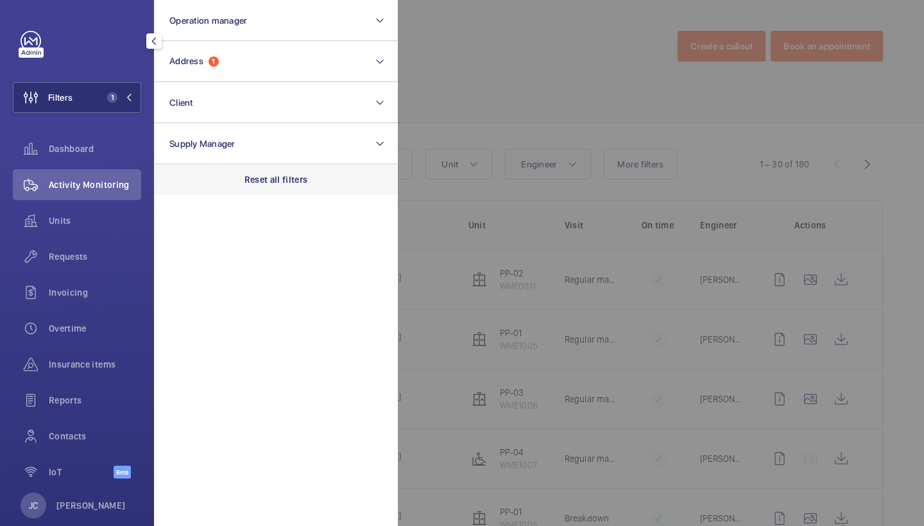
click at [246, 168] on div "Reset all filters" at bounding box center [276, 179] width 244 height 31
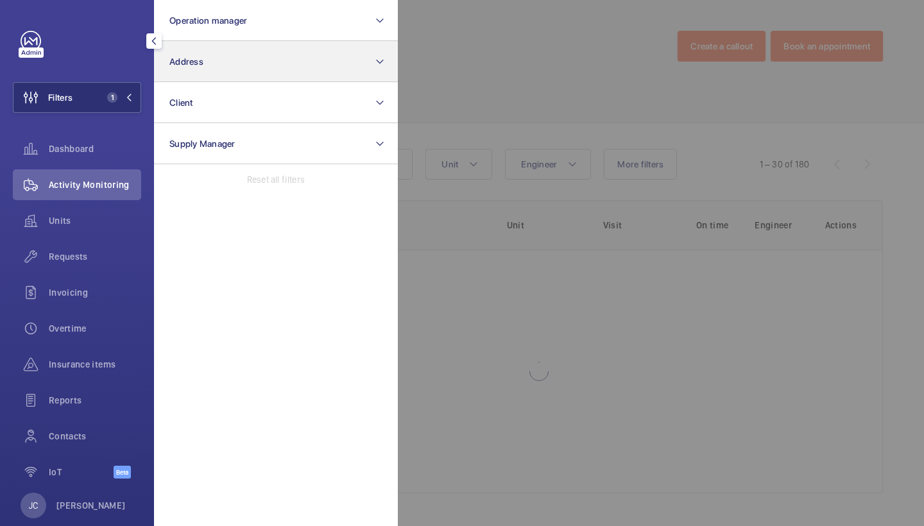
click at [253, 62] on button "Address" at bounding box center [276, 61] width 244 height 41
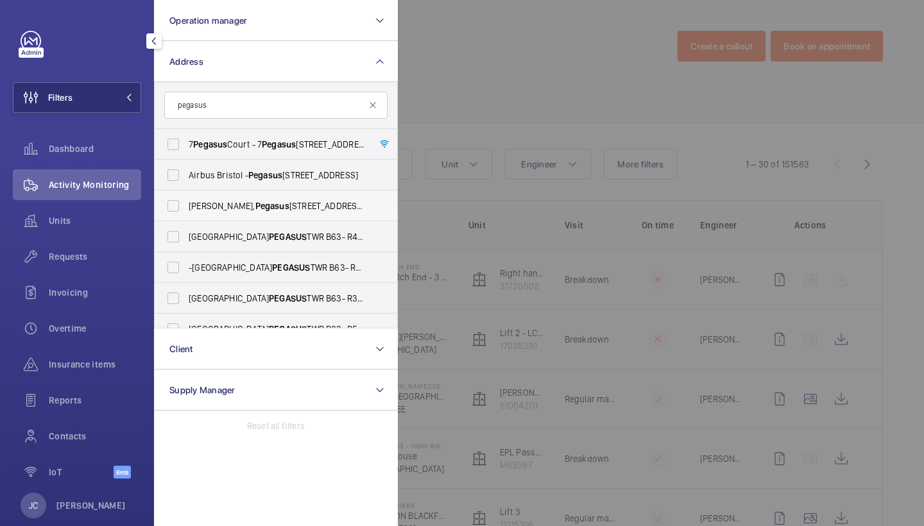
type input "pegasus"
click at [234, 198] on label "[PERSON_NAME], [STREET_ADDRESS][PERSON_NAME]" at bounding box center [266, 206] width 223 height 31
click at [186, 198] on input "[PERSON_NAME], [STREET_ADDRESS][PERSON_NAME]" at bounding box center [173, 206] width 26 height 26
checkbox input "true"
click at [498, 89] on div at bounding box center [860, 263] width 924 height 526
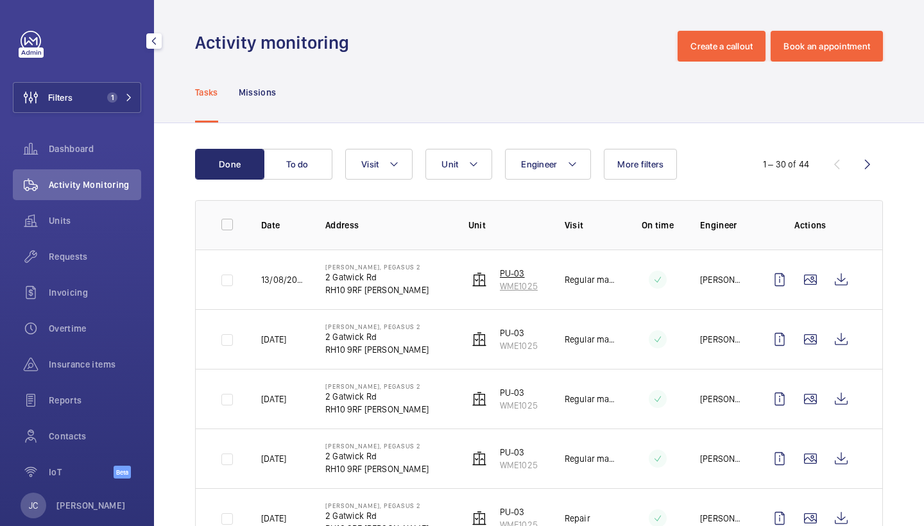
click at [518, 273] on p "PU-03" at bounding box center [519, 273] width 38 height 13
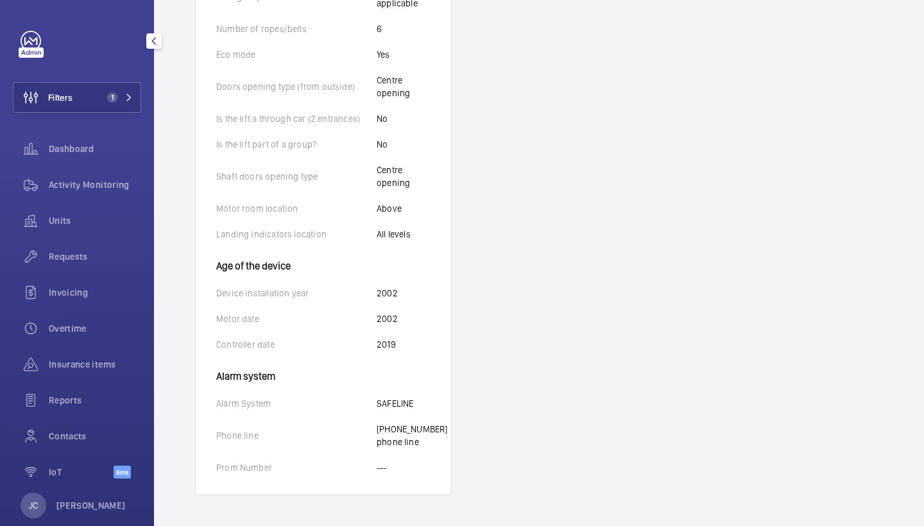
scroll to position [796, 0]
drag, startPoint x: 377, startPoint y: 416, endPoint x: 408, endPoint y: 427, distance: 32.7
click at [408, 427] on p "[PHONE_NUMBER] phone line" at bounding box center [412, 436] width 71 height 26
copy p "01293 514096"
click at [100, 192] on div "Activity Monitoring" at bounding box center [77, 184] width 128 height 31
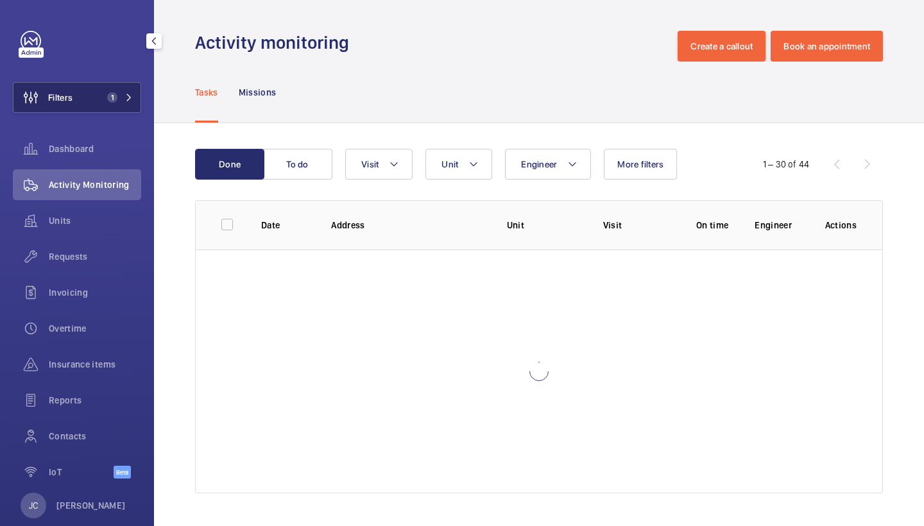
click at [114, 101] on span "1" at bounding box center [112, 97] width 10 height 10
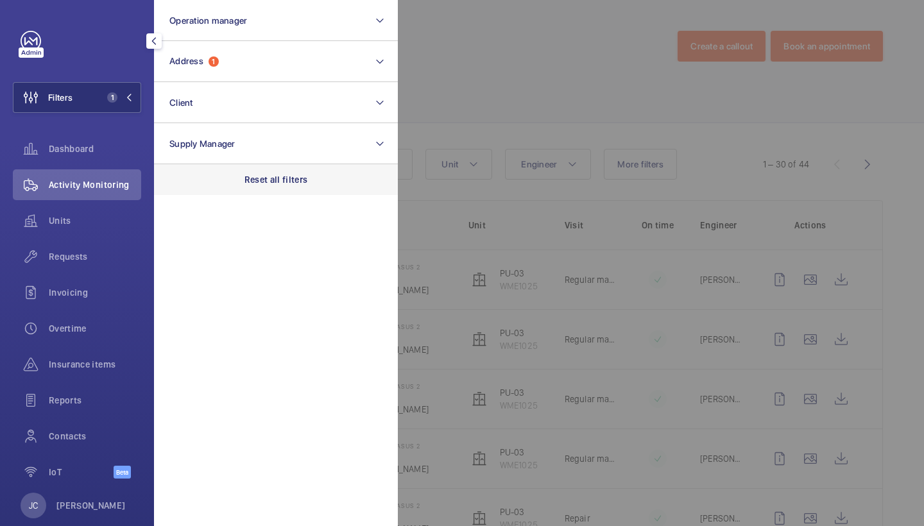
click at [268, 173] on p "Reset all filters" at bounding box center [276, 179] width 64 height 13
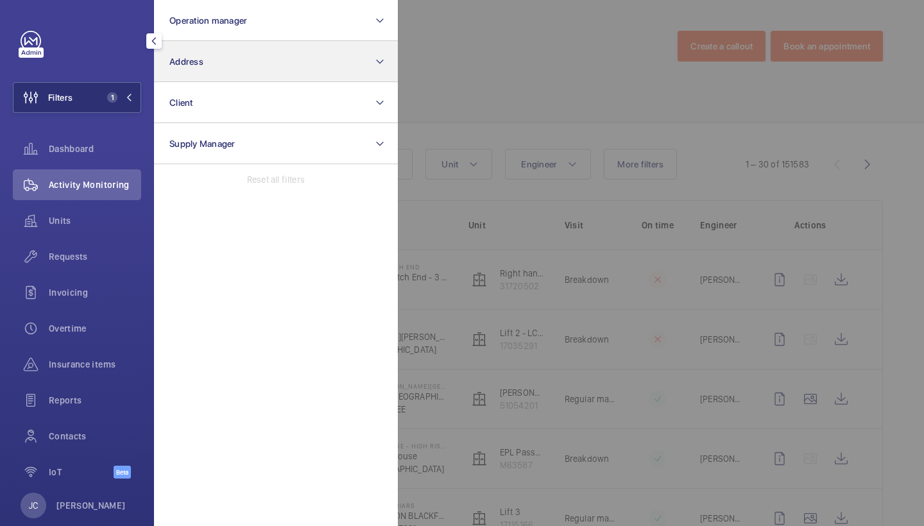
click at [202, 63] on span "Address" at bounding box center [186, 61] width 34 height 10
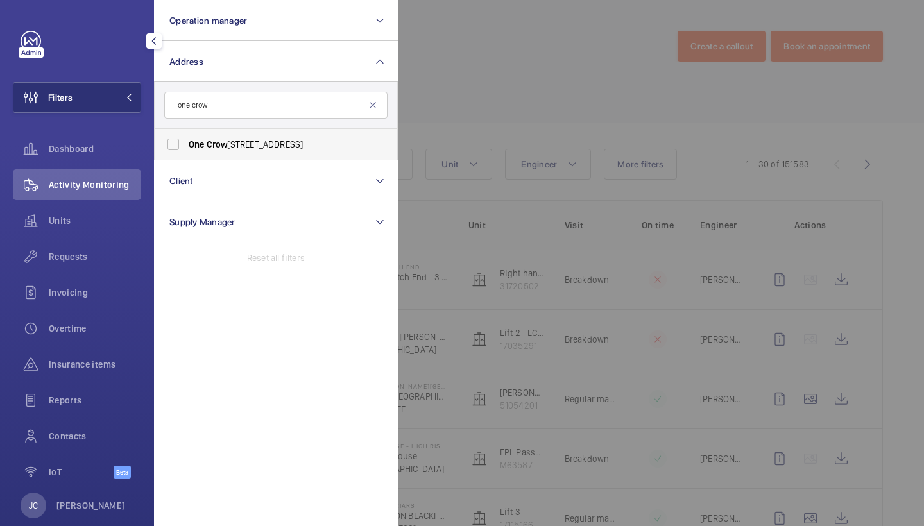
type input "one crow"
click at [251, 151] on label "One Crow [STREET_ADDRESS]" at bounding box center [266, 144] width 223 height 31
click at [186, 151] on input "One Crow [STREET_ADDRESS]" at bounding box center [173, 145] width 26 height 26
checkbox input "true"
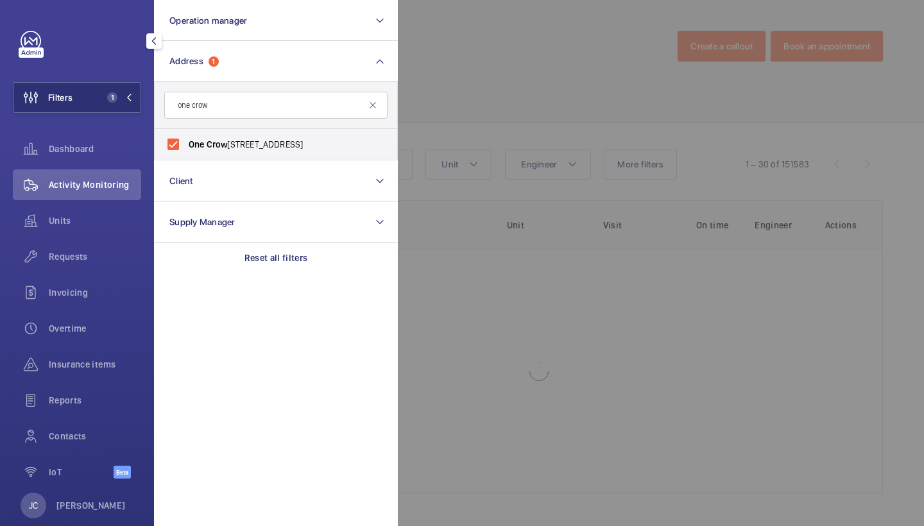
click at [468, 138] on div at bounding box center [860, 263] width 924 height 526
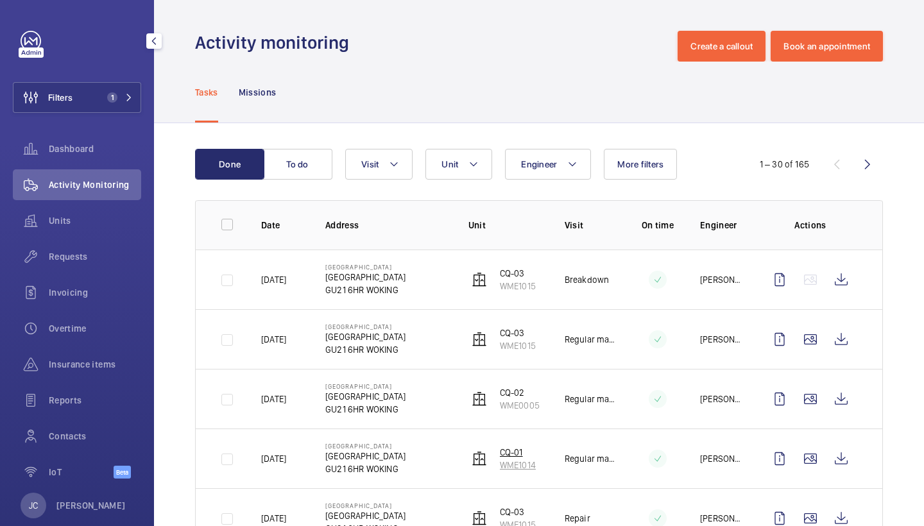
click at [516, 461] on p "WME1014" at bounding box center [518, 465] width 36 height 13
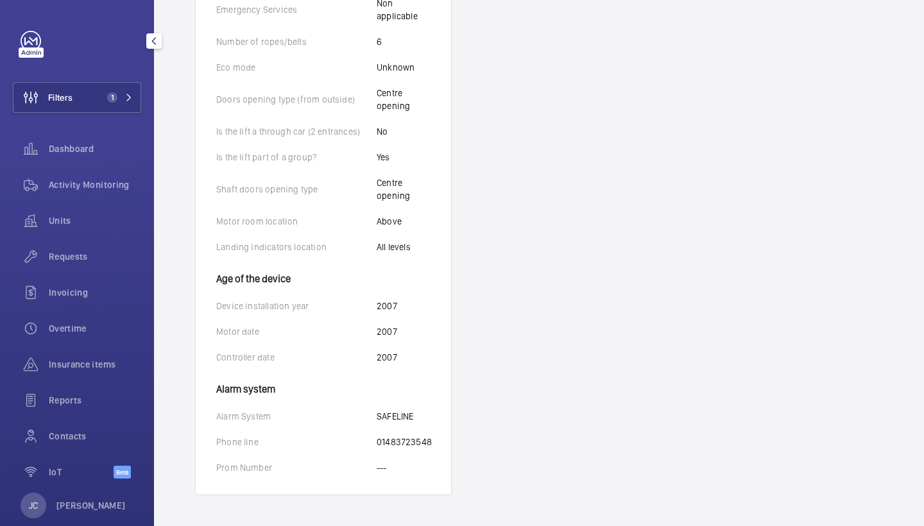
scroll to position [732, 0]
drag, startPoint x: 379, startPoint y: 440, endPoint x: 439, endPoint y: 439, distance: 60.3
click at [439, 439] on wm-front-card-body "Identifiers Unit name CQ-01 Unit number WME1014 Serial number 190867 Technical …" at bounding box center [323, 30] width 255 height 929
copy p "01483723548"
click at [114, 175] on div "Activity Monitoring" at bounding box center [77, 184] width 128 height 31
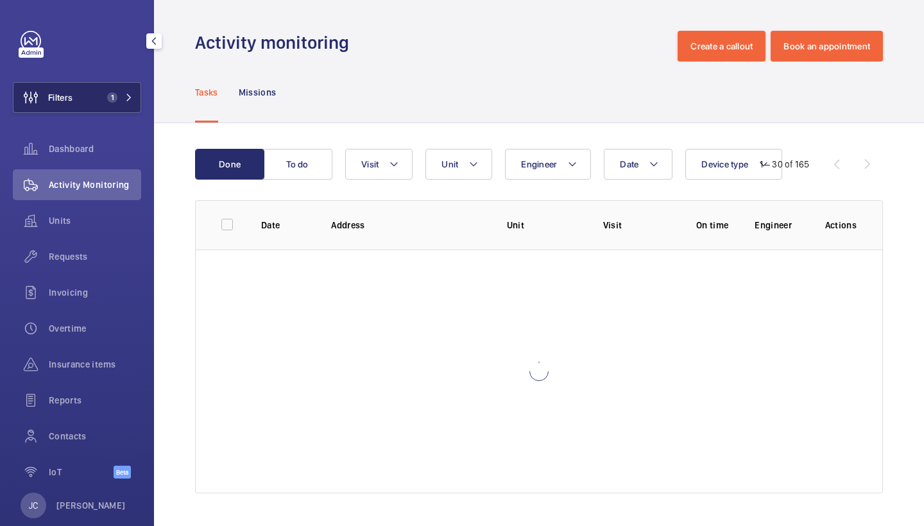
click at [119, 106] on button "Filters 1" at bounding box center [77, 97] width 128 height 31
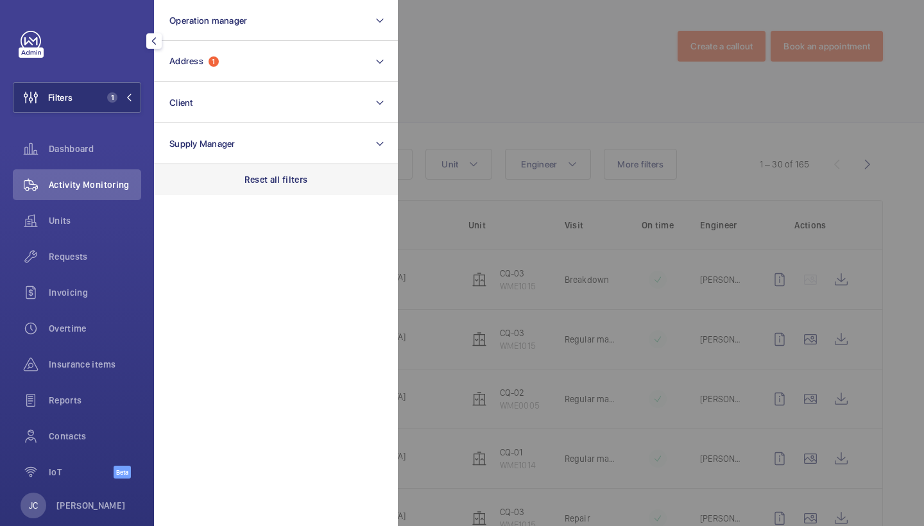
click at [286, 183] on p "Reset all filters" at bounding box center [276, 179] width 64 height 13
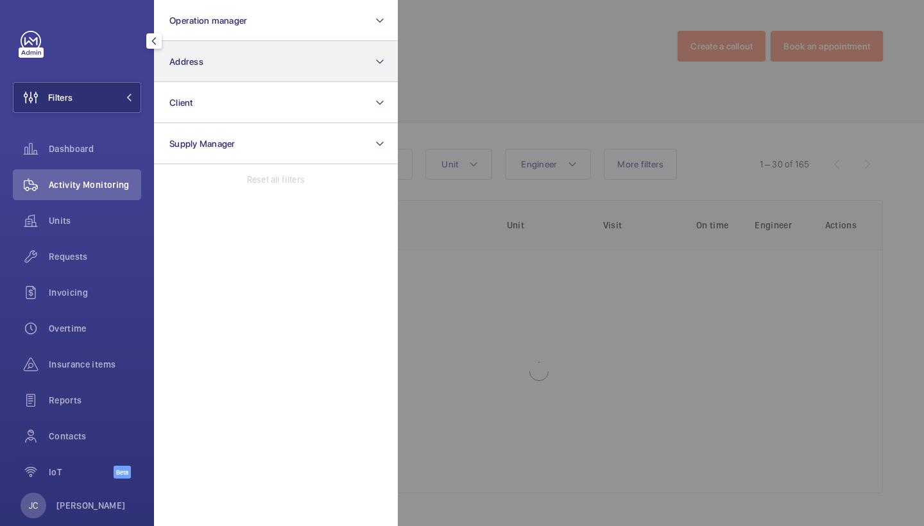
click at [275, 56] on button "Address" at bounding box center [276, 61] width 244 height 41
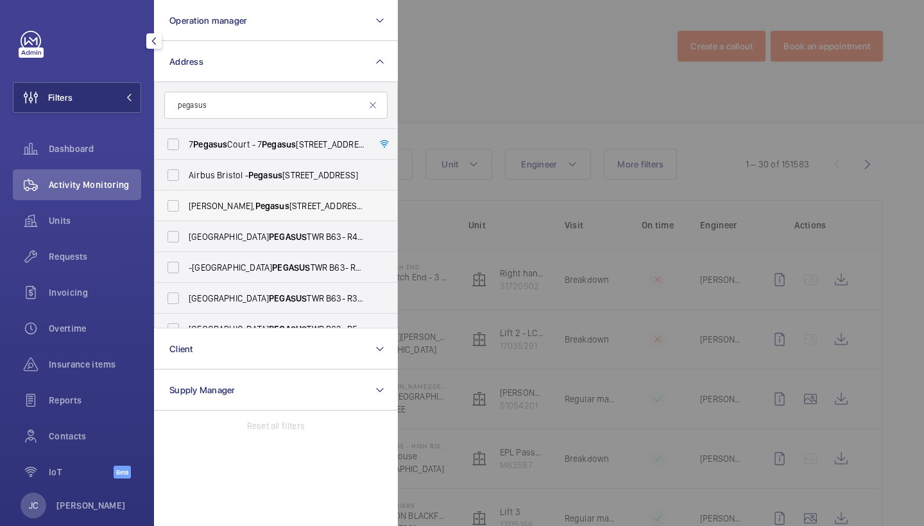
type input "pegasus"
click at [320, 200] on span "[PERSON_NAME], [STREET_ADDRESS][PERSON_NAME]" at bounding box center [277, 206] width 176 height 13
click at [186, 200] on input "[PERSON_NAME], [STREET_ADDRESS][PERSON_NAME]" at bounding box center [173, 206] width 26 height 26
checkbox input "true"
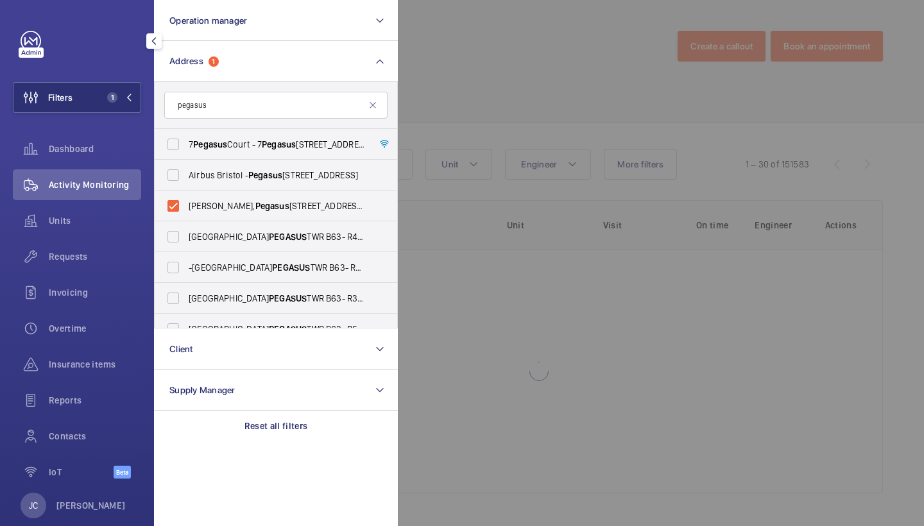
click at [457, 98] on div at bounding box center [860, 263] width 924 height 526
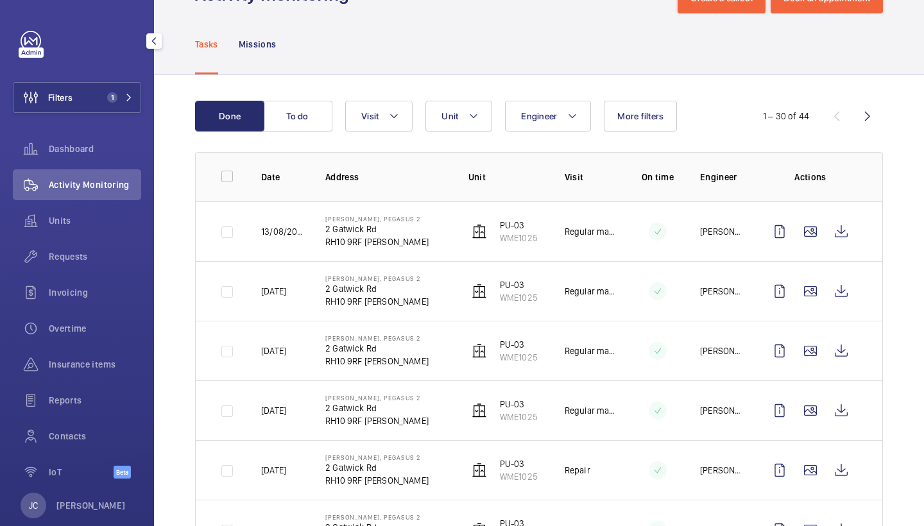
scroll to position [49, 0]
click at [139, 95] on button "Filters 1" at bounding box center [77, 97] width 128 height 31
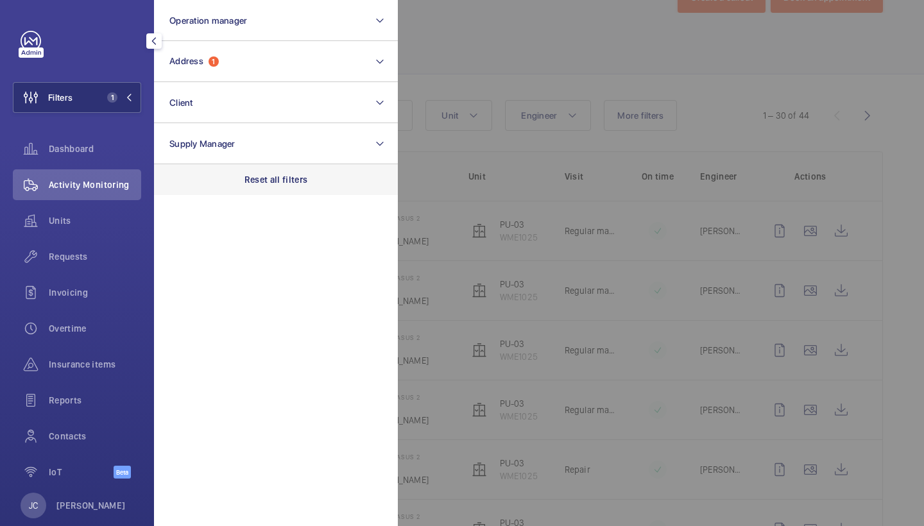
click at [309, 194] on div "Reset all filters" at bounding box center [276, 179] width 244 height 31
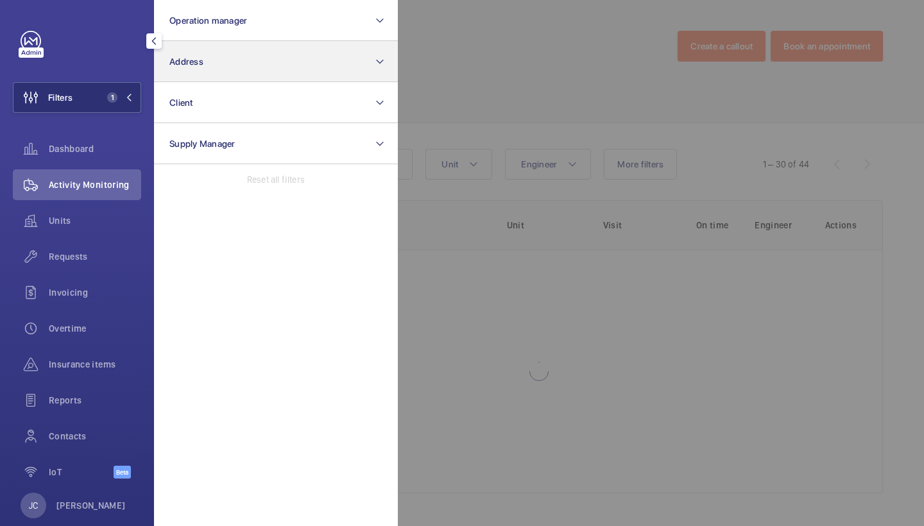
click at [242, 60] on button "Address" at bounding box center [276, 61] width 244 height 41
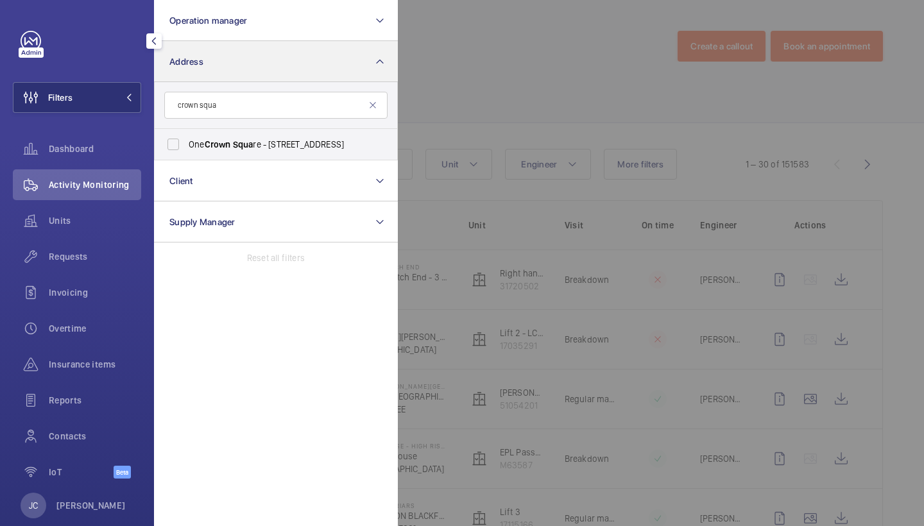
type input "crown squa"
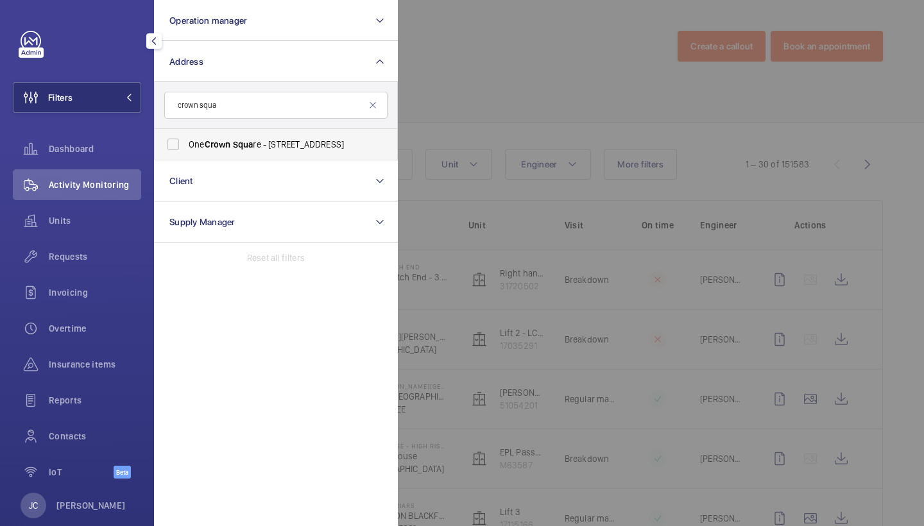
drag, startPoint x: 242, startPoint y: 60, endPoint x: 260, endPoint y: 147, distance: 88.5
click at [260, 147] on span "One [GEOGRAPHIC_DATA][STREET_ADDRESS]" at bounding box center [277, 144] width 176 height 13
click at [186, 147] on input "One [GEOGRAPHIC_DATA][STREET_ADDRESS]" at bounding box center [173, 145] width 26 height 26
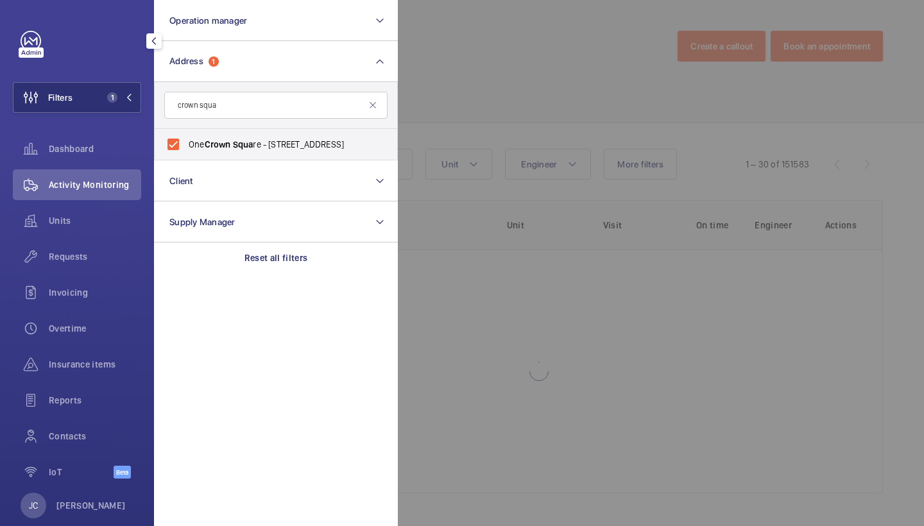
click at [479, 80] on div at bounding box center [860, 263] width 924 height 526
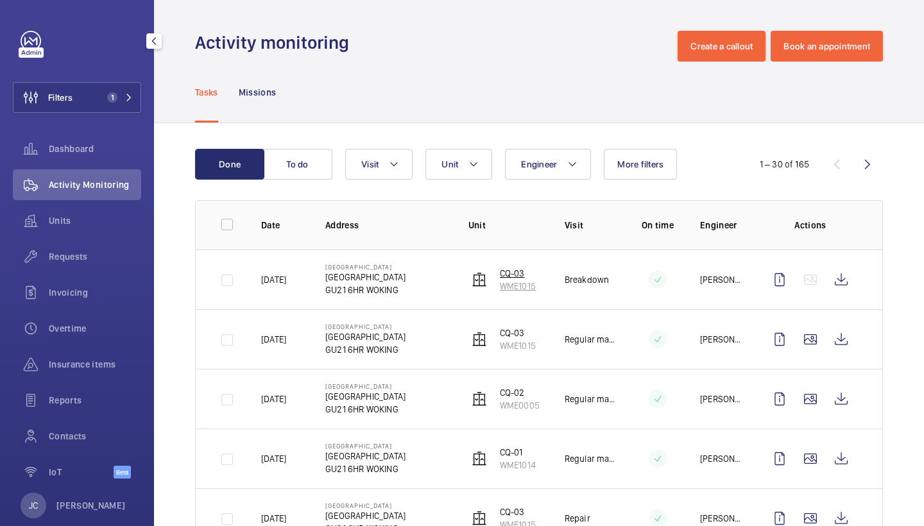
click at [518, 277] on p "CQ-03" at bounding box center [518, 273] width 36 height 13
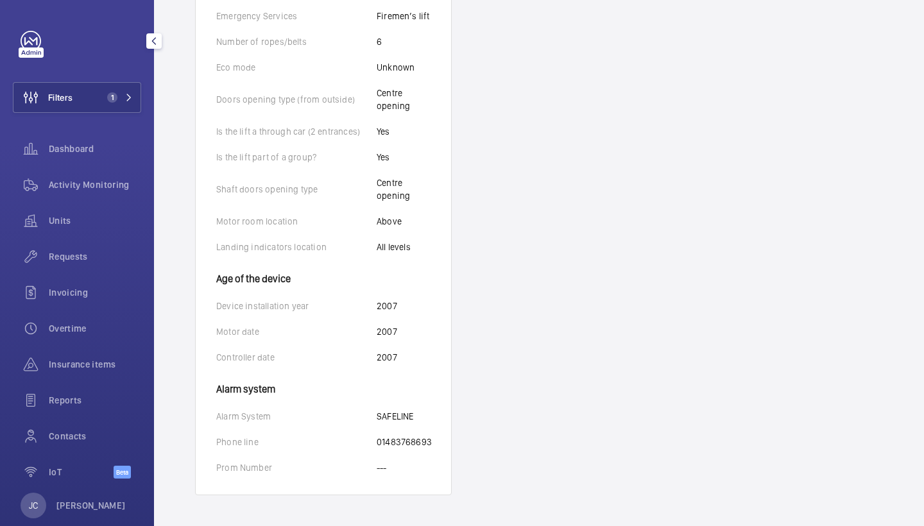
scroll to position [719, 0]
drag, startPoint x: 375, startPoint y: 439, endPoint x: 436, endPoint y: 438, distance: 61.6
click at [436, 438] on wm-front-card-body "Identifiers Unit name CQ-03 Unit number WME1015 Serial number 190869 Technical …" at bounding box center [323, 36] width 255 height 916
click at [82, 194] on div "Activity Monitoring" at bounding box center [77, 184] width 128 height 31
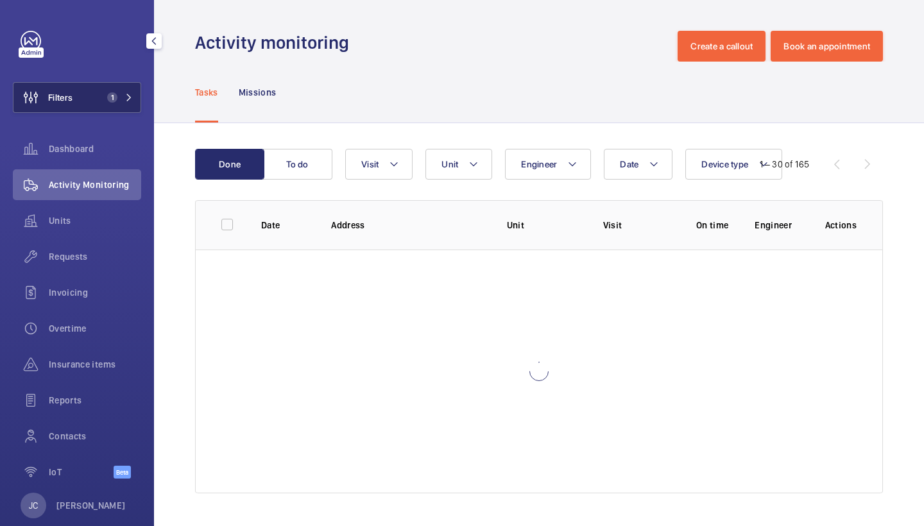
click at [86, 183] on span "Activity Monitoring" at bounding box center [95, 184] width 92 height 13
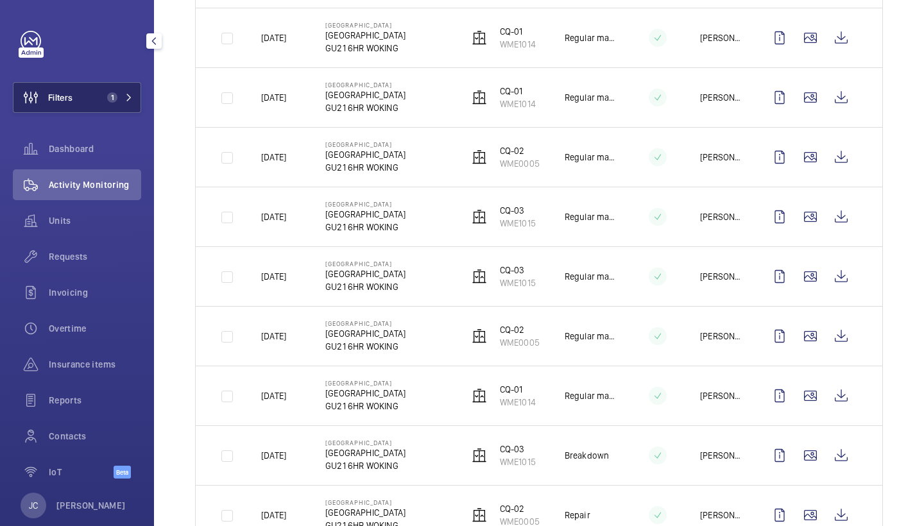
click at [110, 92] on span "1" at bounding box center [112, 97] width 10 height 10
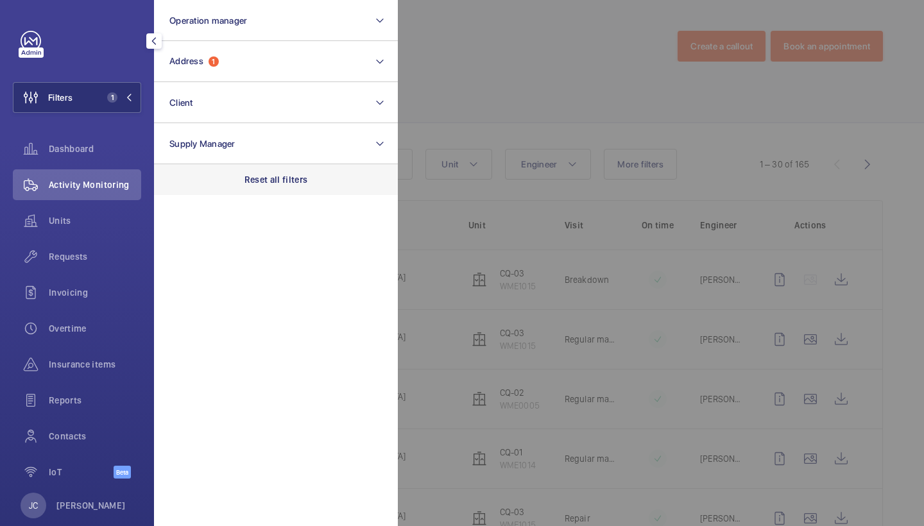
click at [286, 186] on div "Reset all filters" at bounding box center [276, 179] width 244 height 31
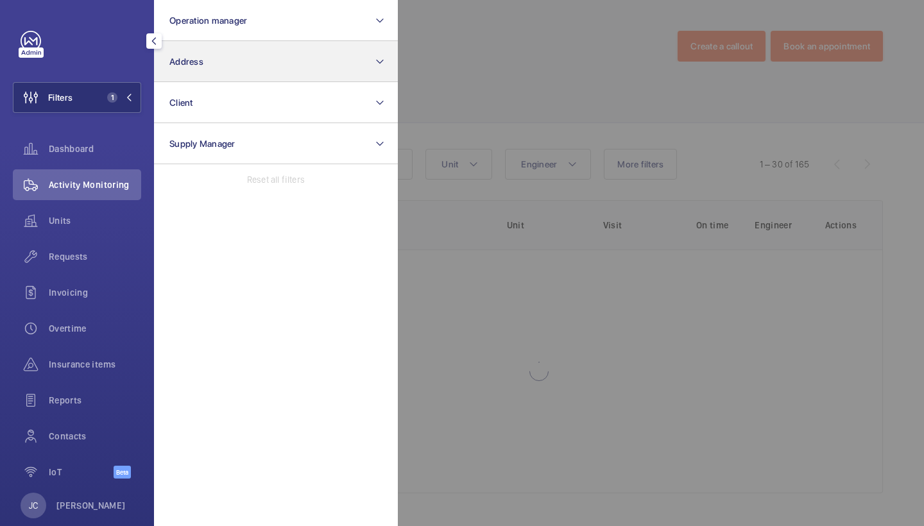
click at [248, 74] on button "Address" at bounding box center [276, 61] width 244 height 41
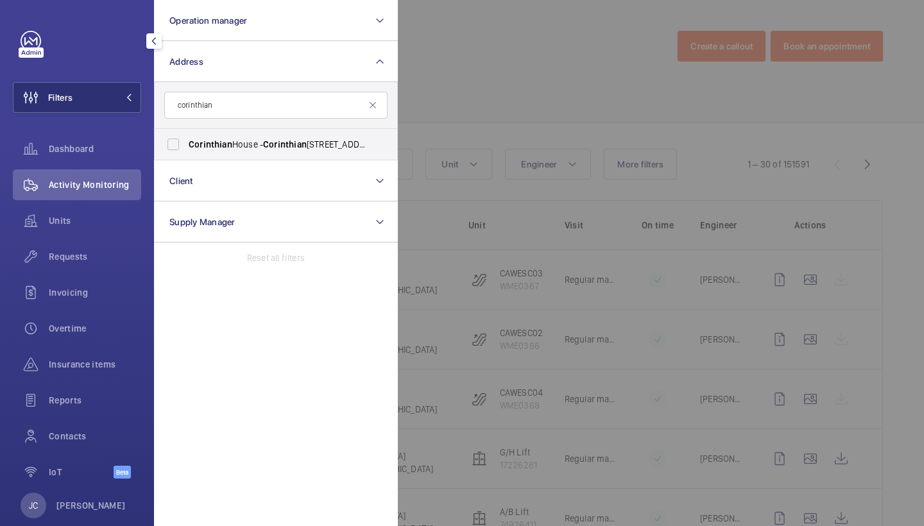
type input "corinthian"
click at [252, 146] on span "Corinthian [STREET_ADDRESS]" at bounding box center [277, 144] width 176 height 13
click at [186, 146] on input "Corinthian [STREET_ADDRESS]" at bounding box center [173, 145] width 26 height 26
checkbox input "true"
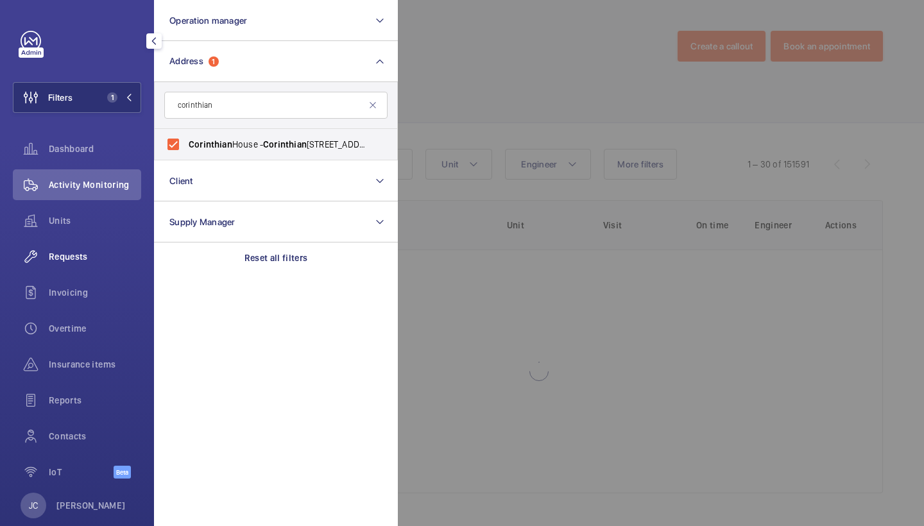
click at [83, 269] on div "Requests" at bounding box center [77, 256] width 128 height 31
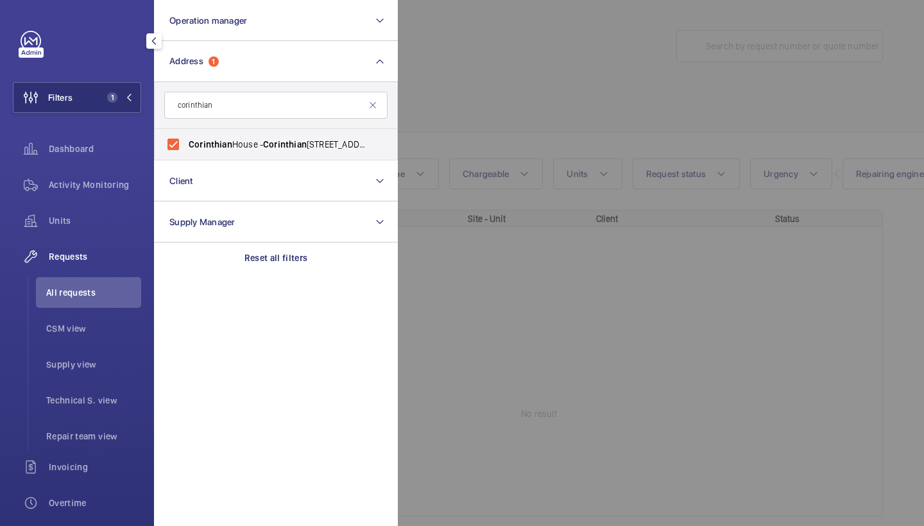
click at [535, 76] on div at bounding box center [860, 263] width 924 height 526
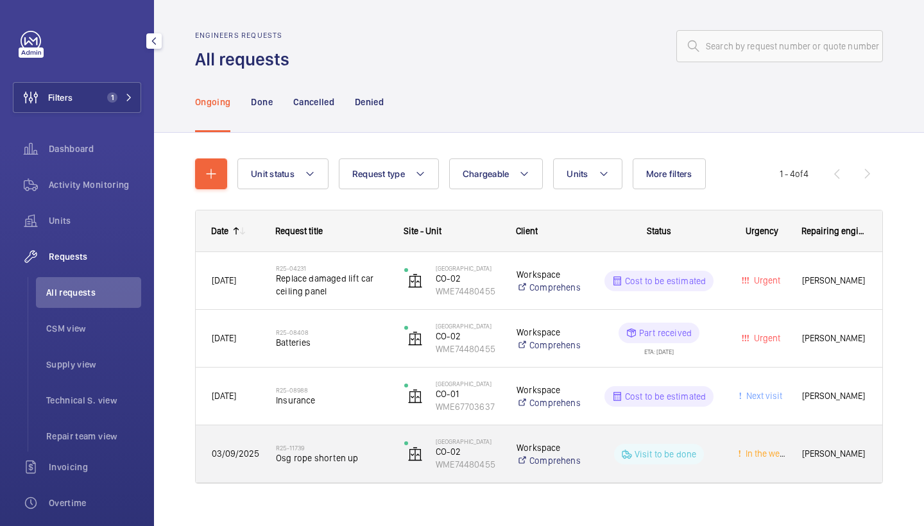
click at [280, 343] on span "Batteries" at bounding box center [332, 342] width 112 height 13
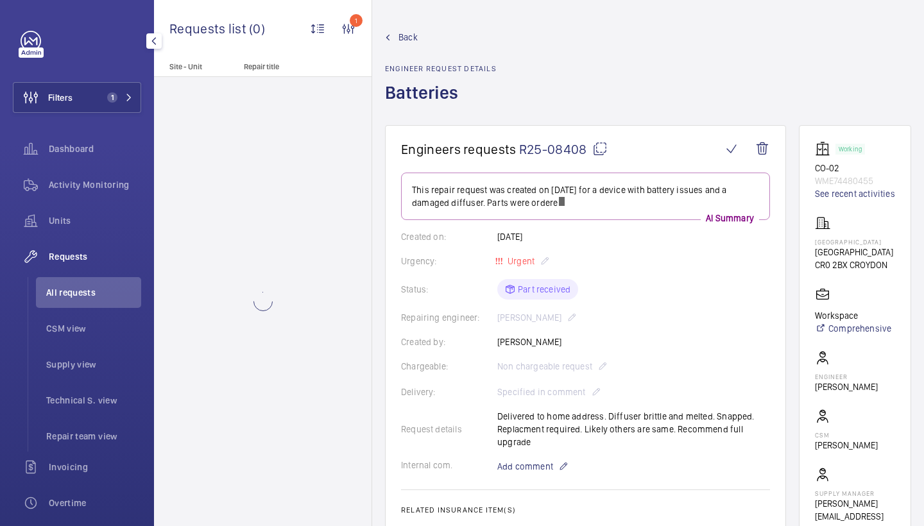
scroll to position [15, 0]
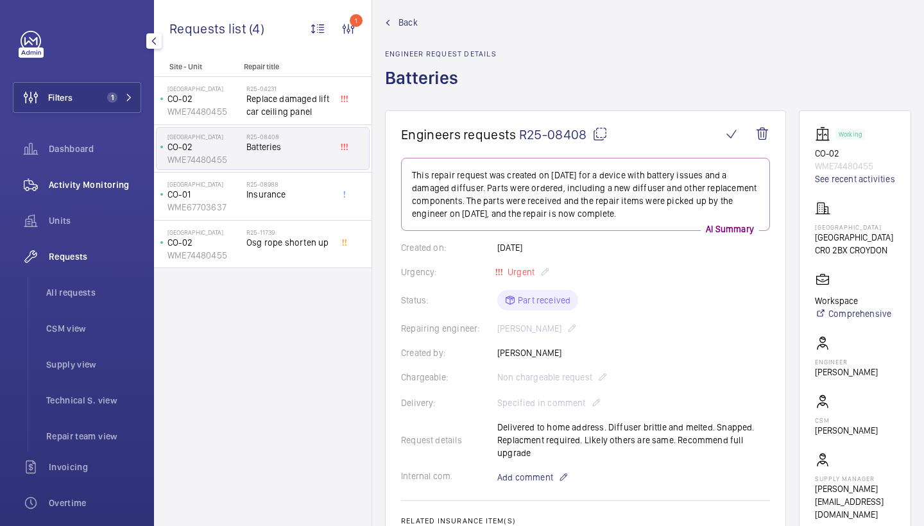
drag, startPoint x: 101, startPoint y: 160, endPoint x: 98, endPoint y: 179, distance: 19.4
click at [101, 160] on div "Dashboard" at bounding box center [77, 148] width 128 height 31
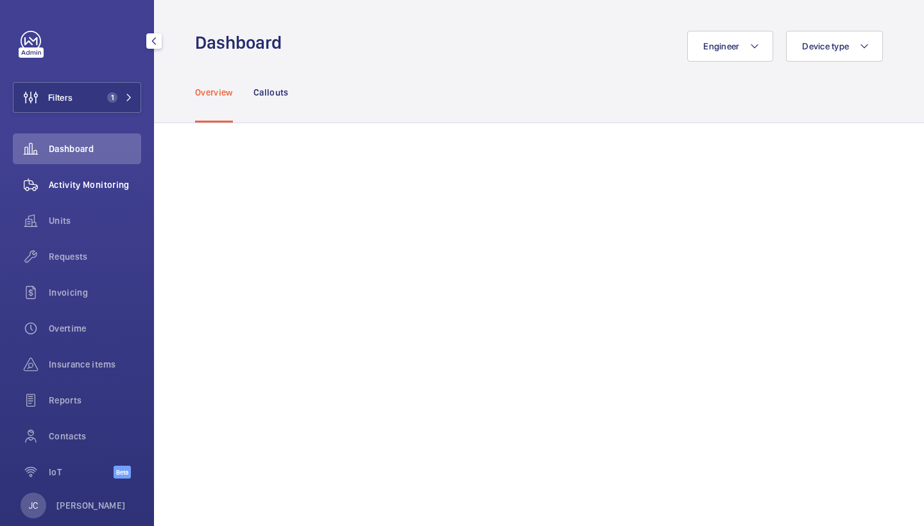
click at [97, 184] on span "Activity Monitoring" at bounding box center [95, 184] width 92 height 13
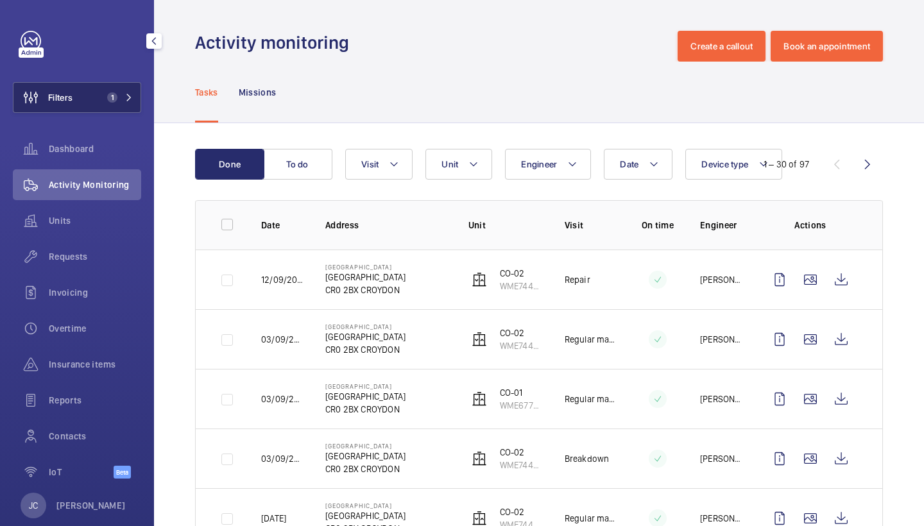
click at [101, 103] on button "Filters 1" at bounding box center [77, 97] width 128 height 31
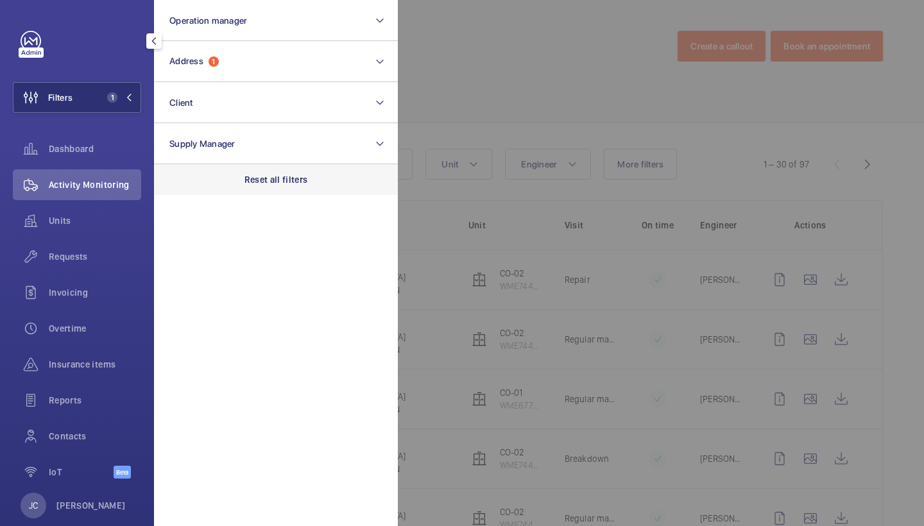
click at [311, 180] on div "Reset all filters" at bounding box center [276, 179] width 244 height 31
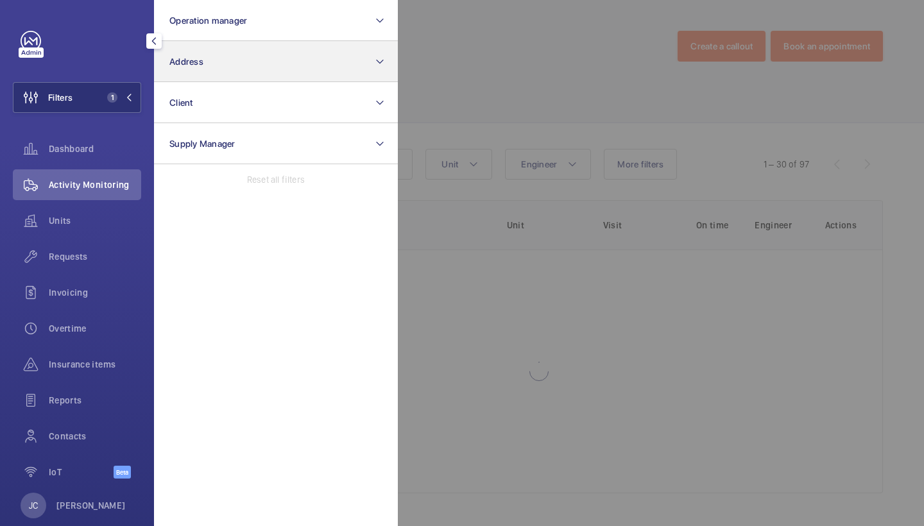
click at [263, 60] on button "Address" at bounding box center [276, 61] width 244 height 41
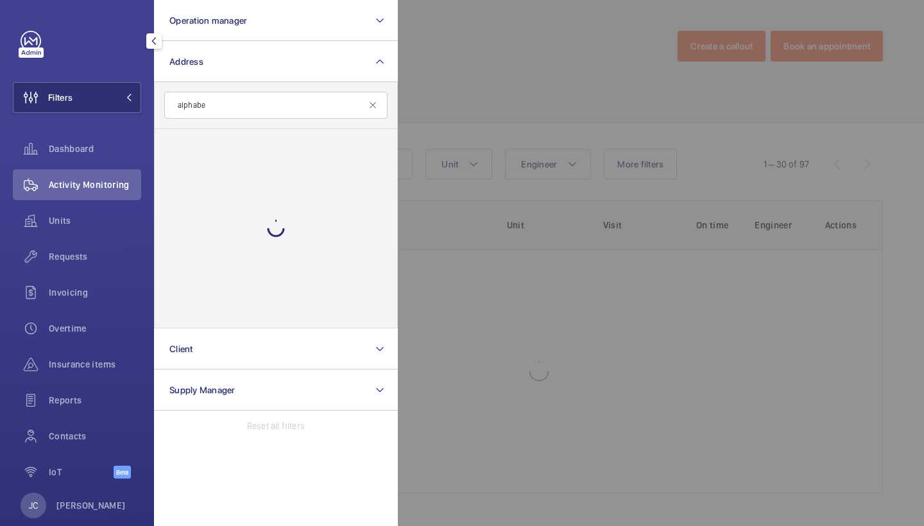
type input "alphabet"
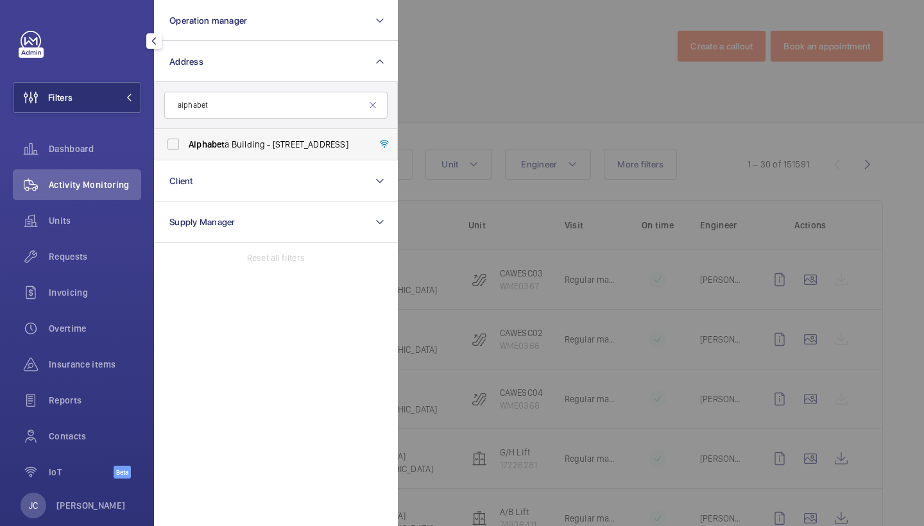
click at [250, 149] on span "Alphabet a Building - [STREET_ADDRESS]" at bounding box center [277, 144] width 176 height 13
click at [186, 149] on input "Alphabet a Building - [STREET_ADDRESS]" at bounding box center [173, 145] width 26 height 26
checkbox input "true"
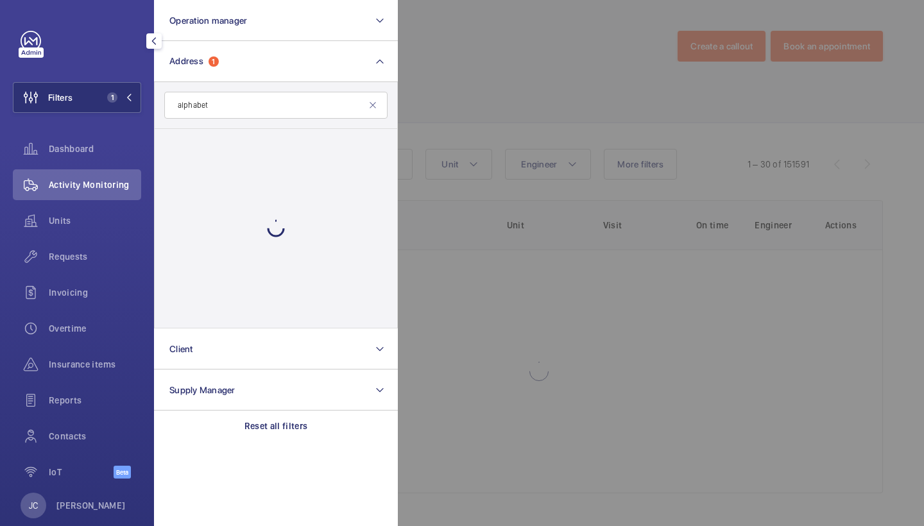
drag, startPoint x: 443, startPoint y: 89, endPoint x: 341, endPoint y: 307, distance: 241.4
click at [443, 89] on div at bounding box center [860, 263] width 924 height 526
